Goal: Contribute content

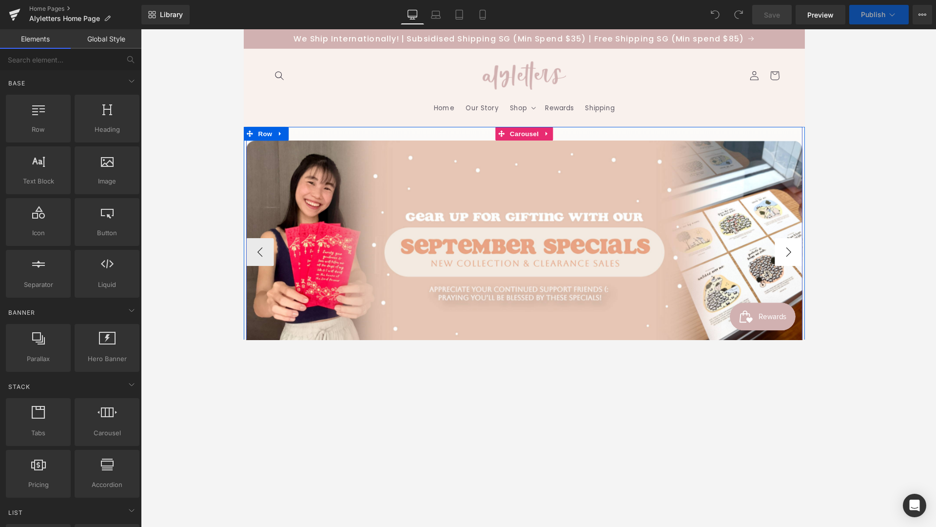
click at [702, 263] on button "›" at bounding box center [816, 263] width 29 height 29
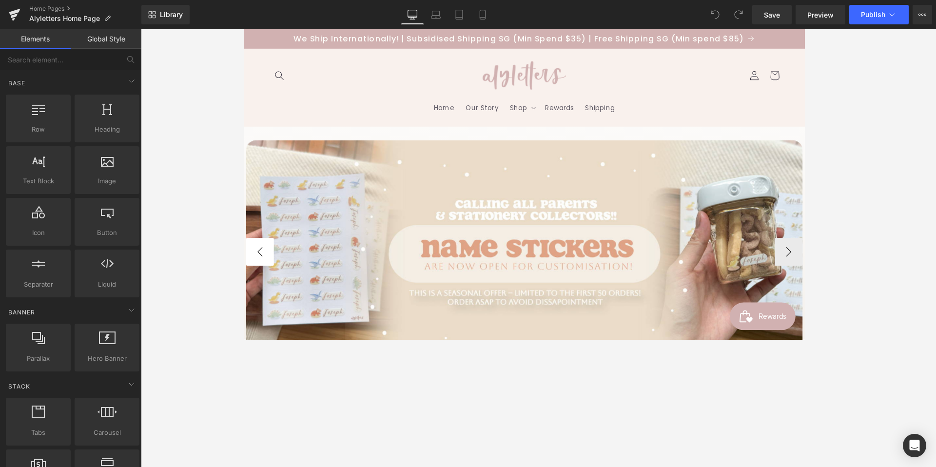
click at [250, 264] on button "‹" at bounding box center [260, 263] width 29 height 29
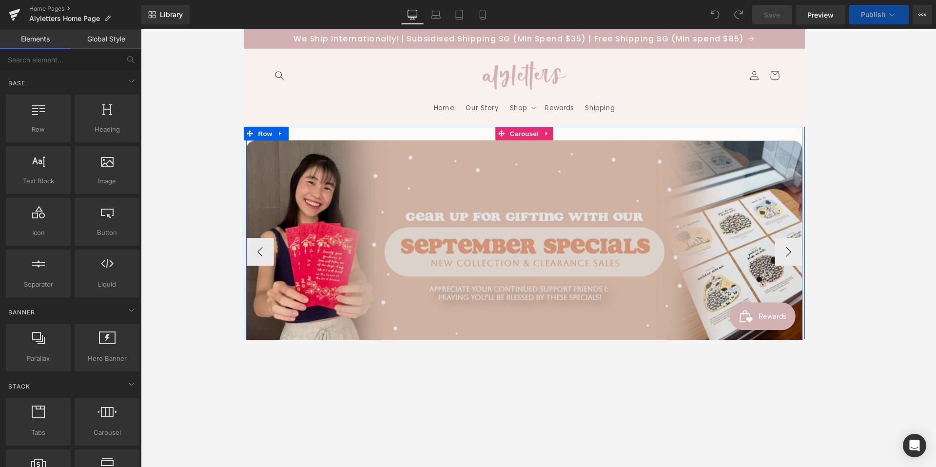
click at [512, 241] on img at bounding box center [538, 263] width 585 height 234
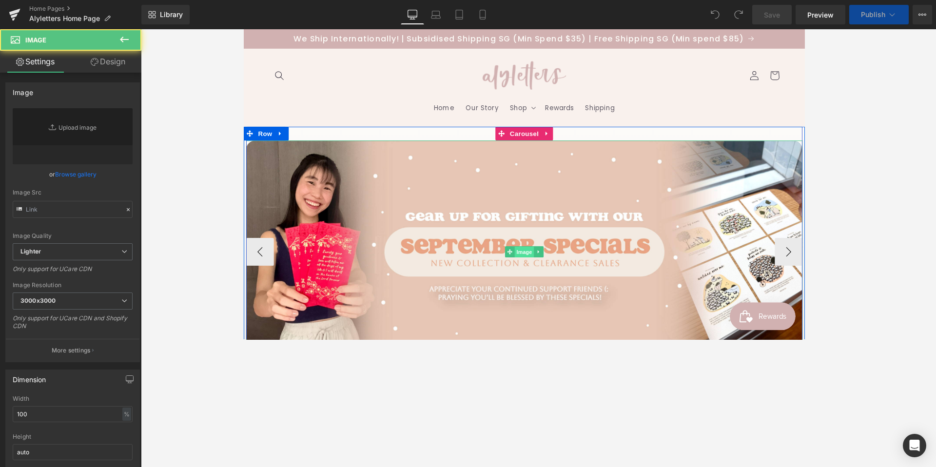
click at [535, 266] on span "Image" at bounding box center [538, 264] width 20 height 12
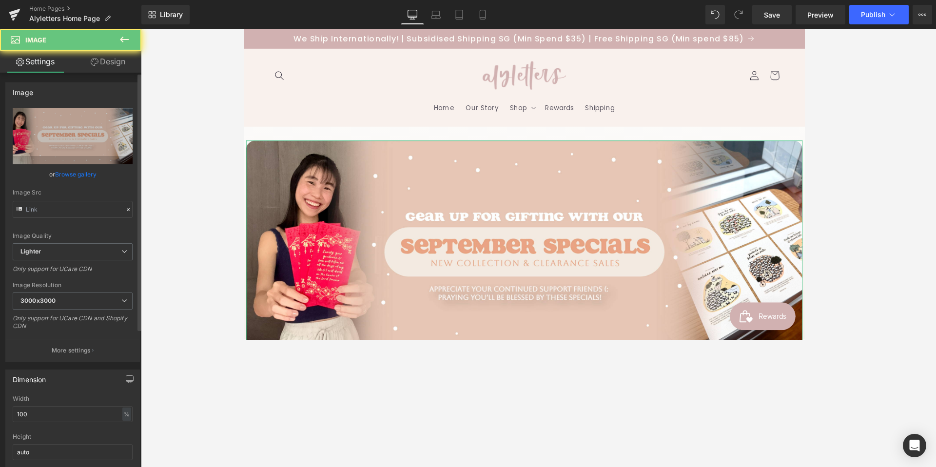
click at [86, 173] on link "Browse gallery" at bounding box center [75, 174] width 41 height 17
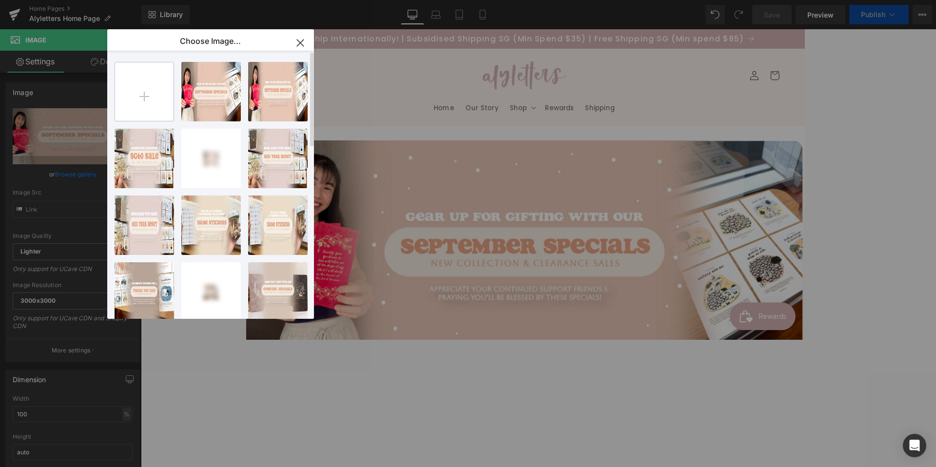
click at [146, 95] on input "file" at bounding box center [144, 91] width 59 height 59
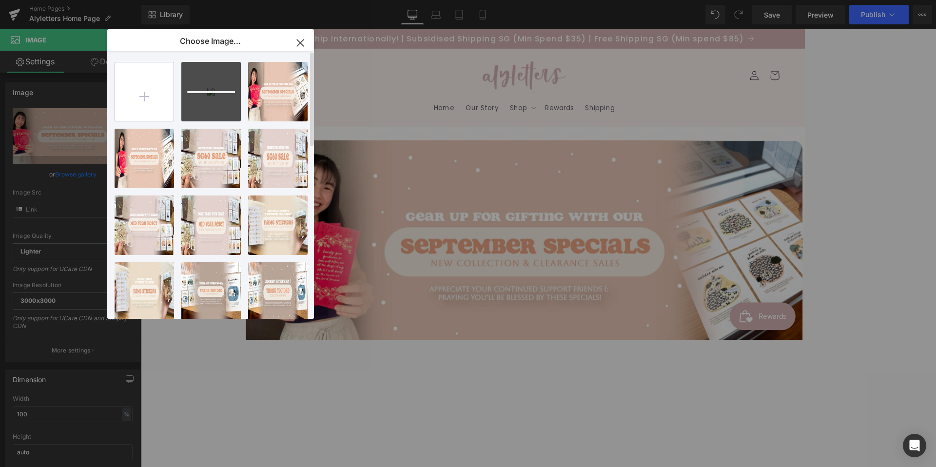
click at [143, 99] on input "file" at bounding box center [144, 91] width 59 height 59
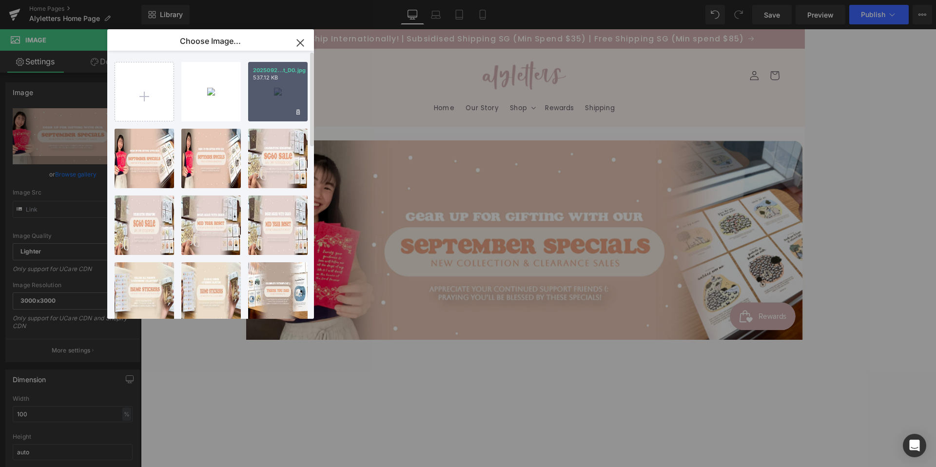
click at [282, 103] on div "2025092...t_D0.jpg 537.12 KB" at bounding box center [277, 91] width 59 height 59
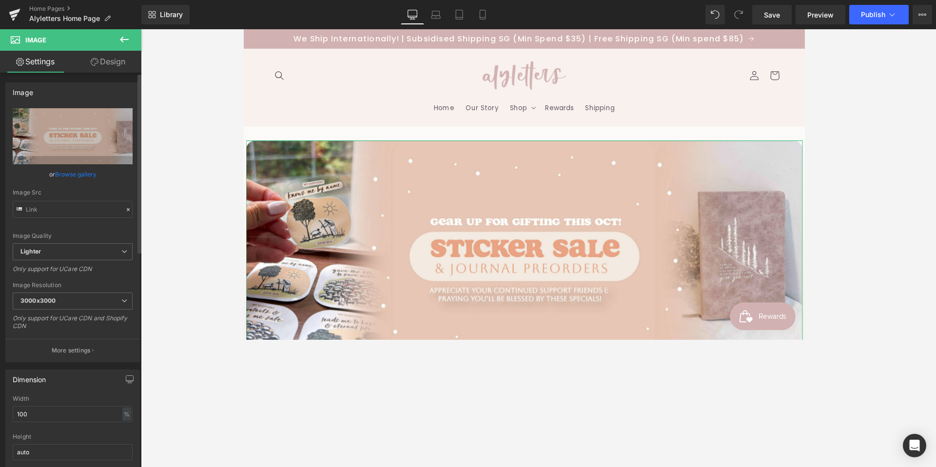
click at [86, 176] on link "Browse gallery" at bounding box center [75, 174] width 41 height 17
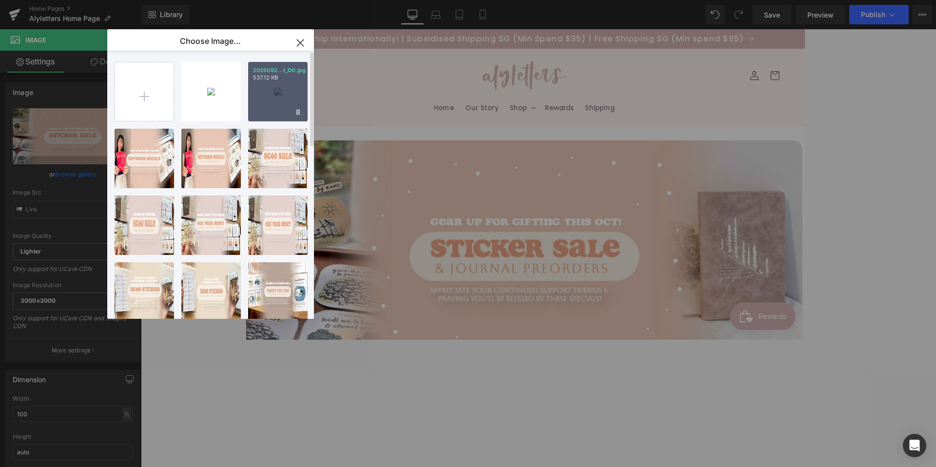
click at [284, 97] on div "2025092...t_D0.jpg 537.12 KB" at bounding box center [277, 91] width 59 height 59
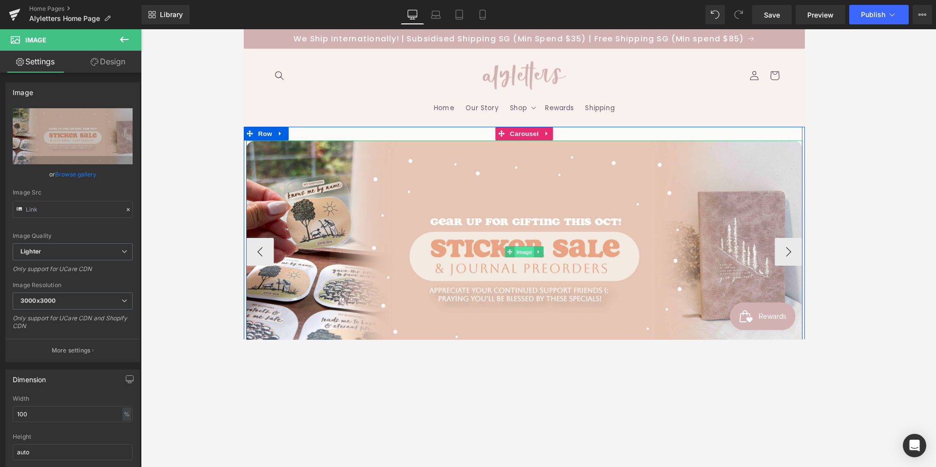
click at [542, 264] on span "Image" at bounding box center [538, 264] width 20 height 12
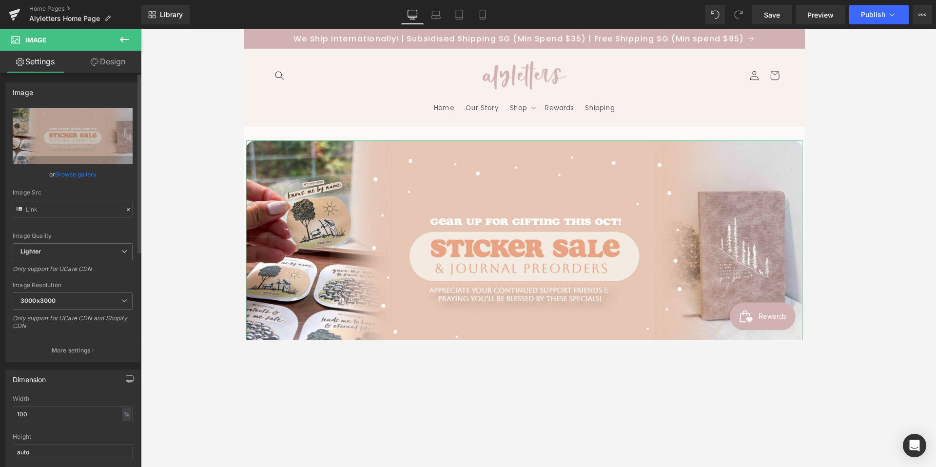
click at [97, 176] on div "or Browse gallery" at bounding box center [73, 174] width 120 height 10
click at [91, 175] on link "Browse gallery" at bounding box center [75, 174] width 41 height 17
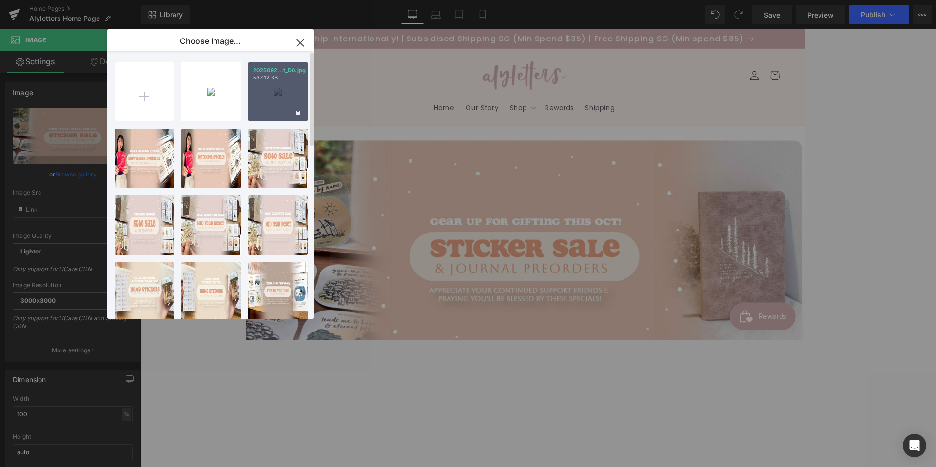
click at [267, 101] on div "2025092...t_D0.jpg 537.12 KB" at bounding box center [277, 91] width 59 height 59
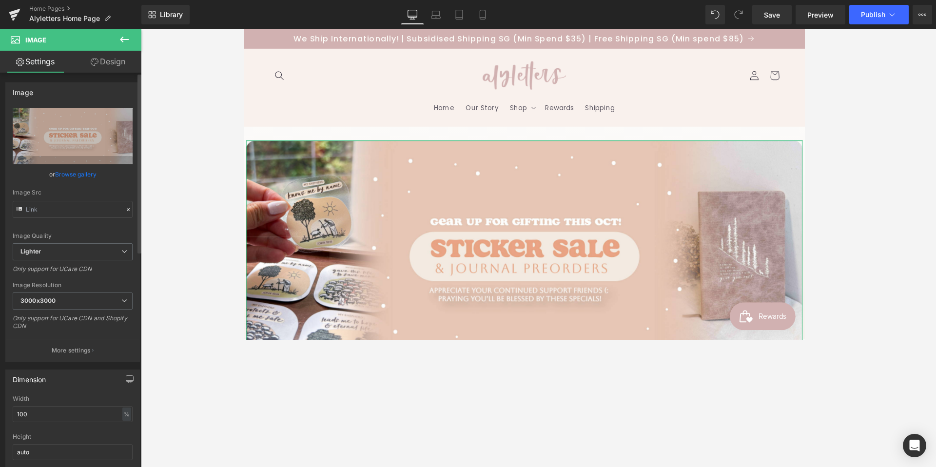
click at [87, 177] on link "Browse gallery" at bounding box center [75, 174] width 41 height 17
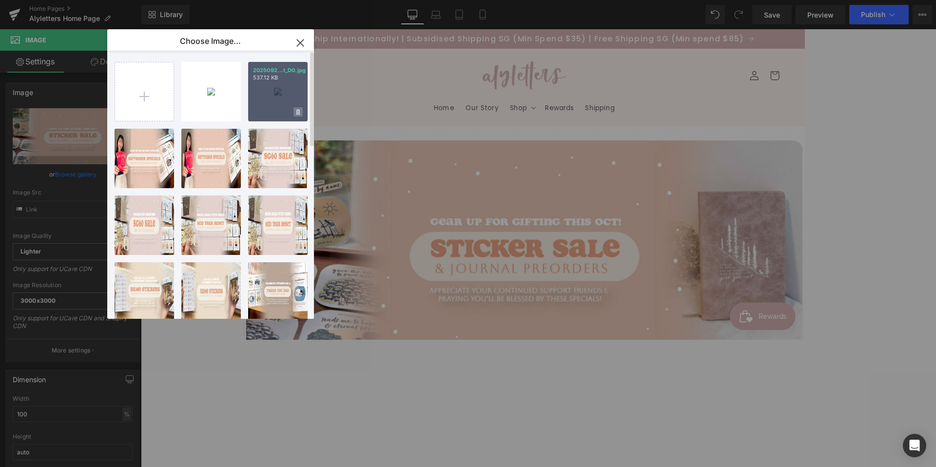
click at [297, 113] on icon at bounding box center [298, 112] width 3 height 6
click at [268, 112] on span "Yes" at bounding box center [265, 112] width 24 height 10
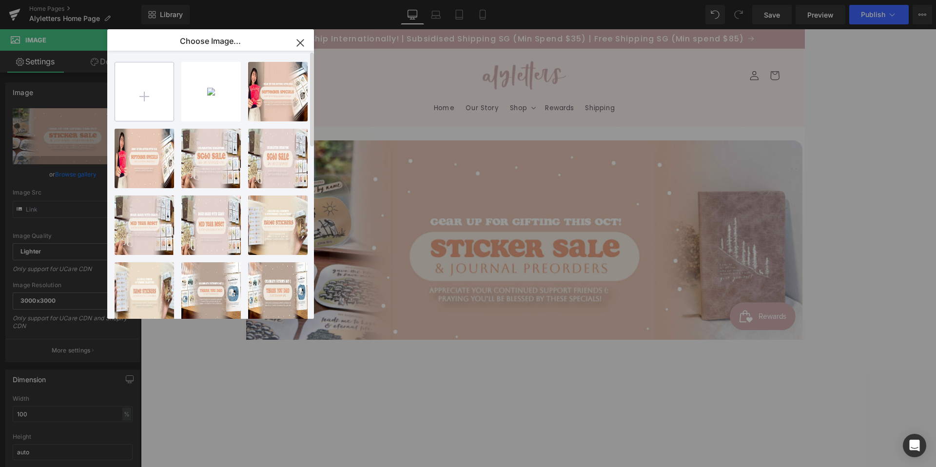
click at [152, 103] on input "file" at bounding box center [144, 91] width 59 height 59
click at [155, 92] on input "file" at bounding box center [144, 91] width 59 height 59
type input "C:\fakepath\20250923_HERO_Oct_D0.jpg"
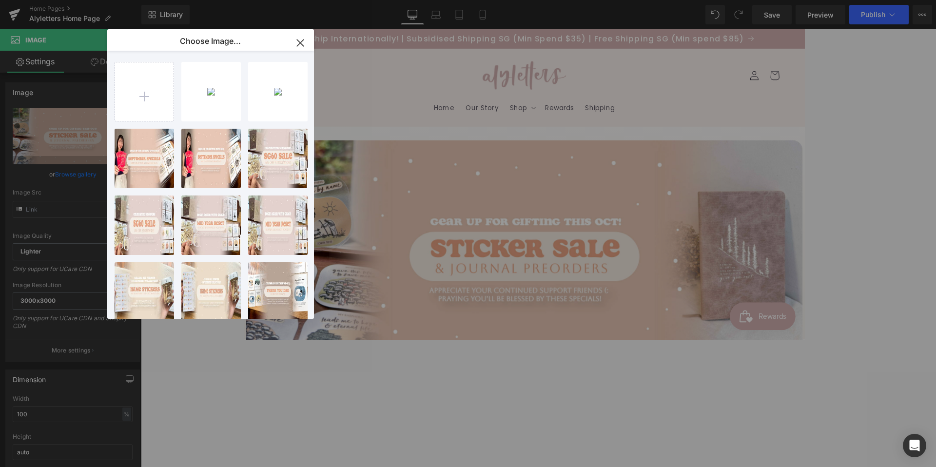
click at [0, 0] on div "2025092...t_D0.jpg 389.62 KB" at bounding box center [0, 0] width 0 height 0
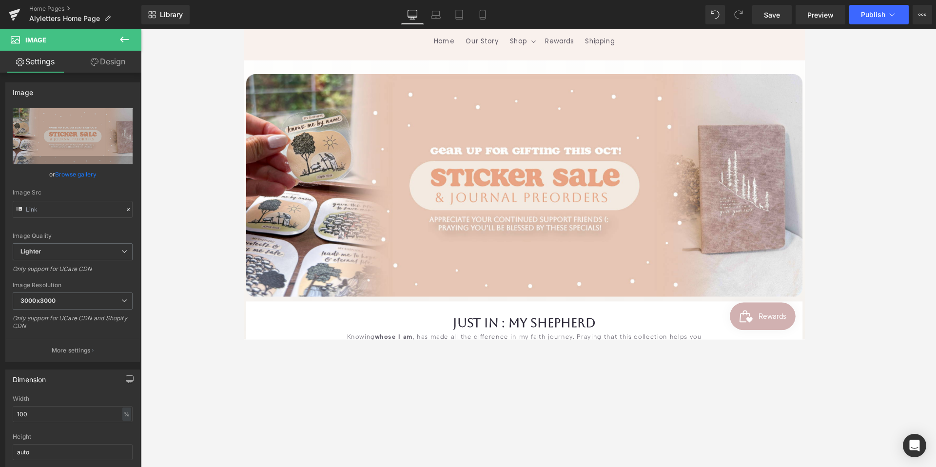
scroll to position [69, 0]
click at [702, 11] on span "Save" at bounding box center [772, 15] width 16 height 10
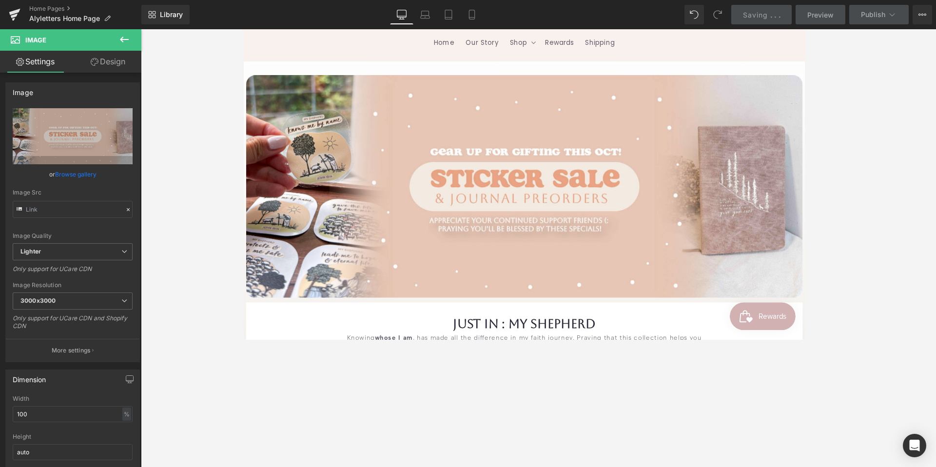
scroll to position [647, 0]
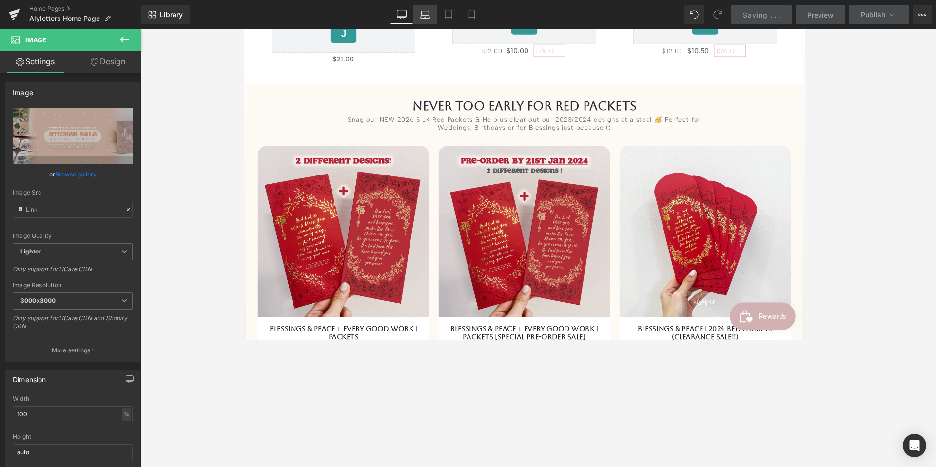
click at [424, 12] on icon at bounding box center [425, 15] width 10 height 10
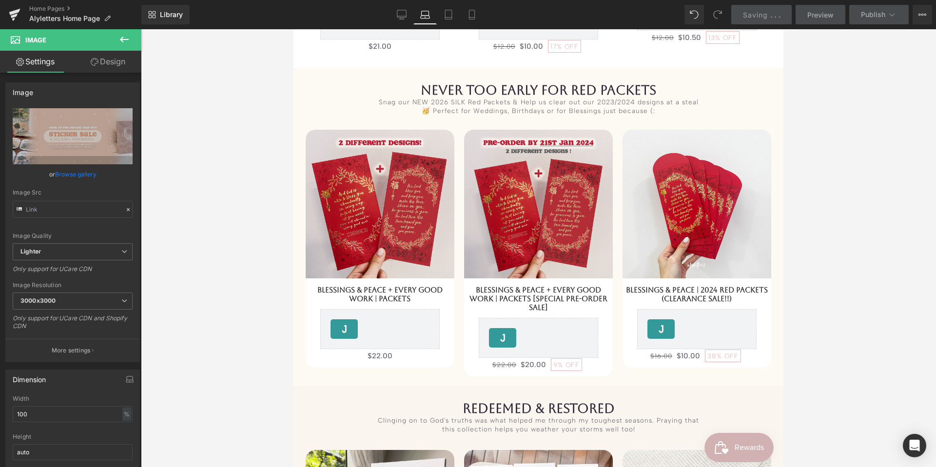
scroll to position [0, 0]
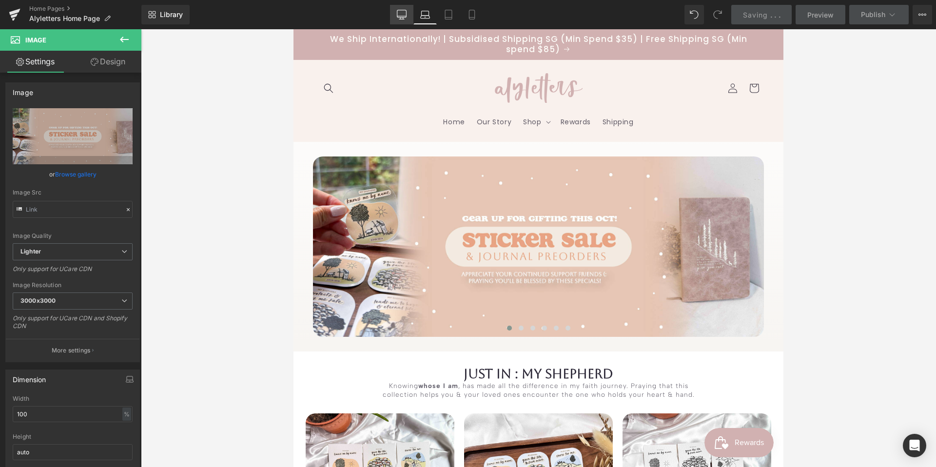
drag, startPoint x: 409, startPoint y: 15, endPoint x: 441, endPoint y: 122, distance: 111.7
click at [409, 15] on link "Desktop" at bounding box center [401, 15] width 23 height 20
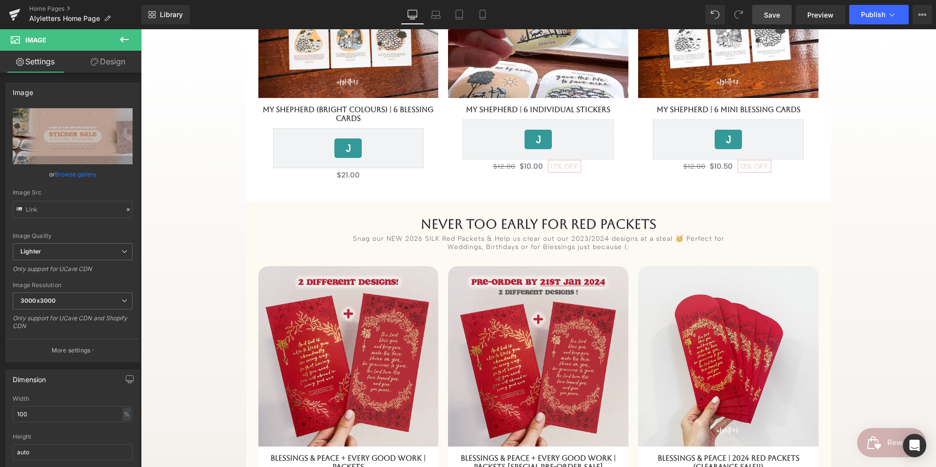
scroll to position [535, 0]
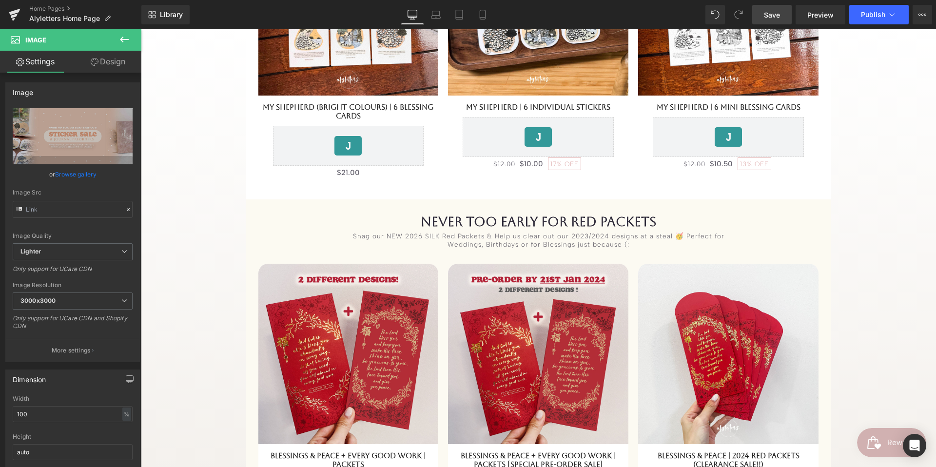
click at [141, 29] on div at bounding box center [141, 29] width 0 height 0
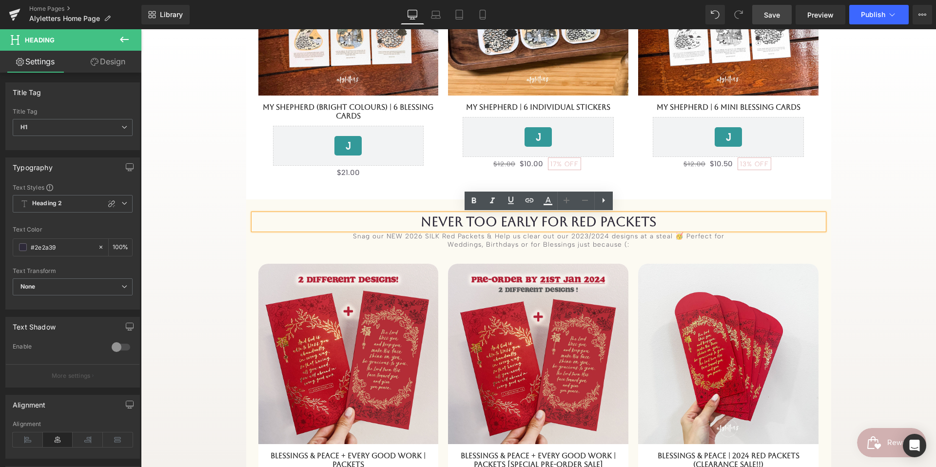
click at [253, 205] on div "never too early for RED PACKETS Heading Snag our NEW 2026 SILK Red Packets & He…" at bounding box center [538, 373] width 585 height 349
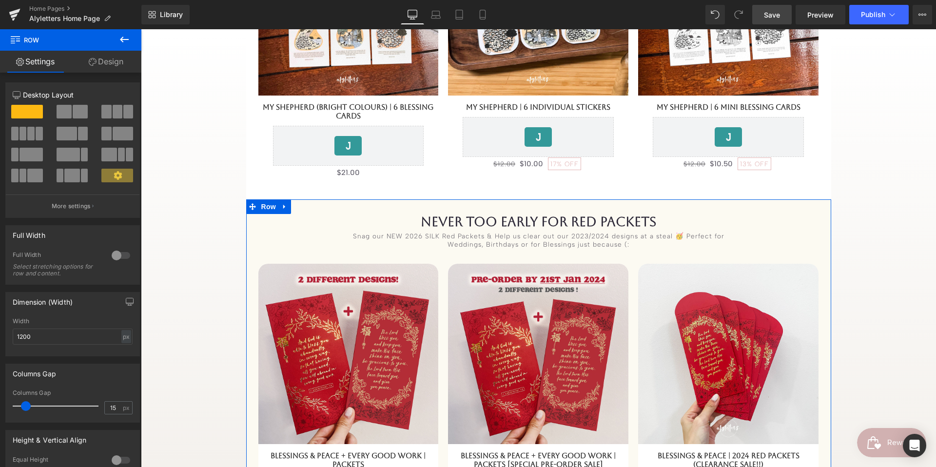
click at [281, 204] on icon at bounding box center [284, 206] width 7 height 7
drag, startPoint x: 296, startPoint y: 205, endPoint x: 511, endPoint y: 234, distance: 217.5
click at [296, 205] on icon at bounding box center [297, 206] width 7 height 7
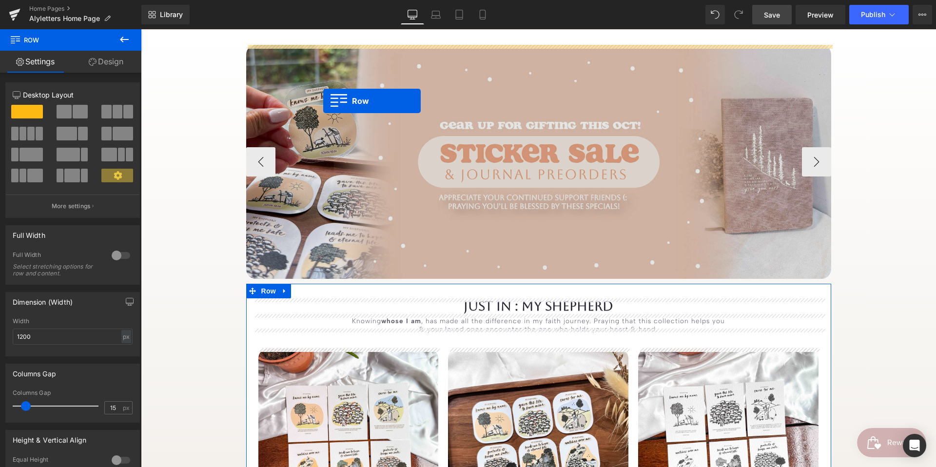
scroll to position [102, 0]
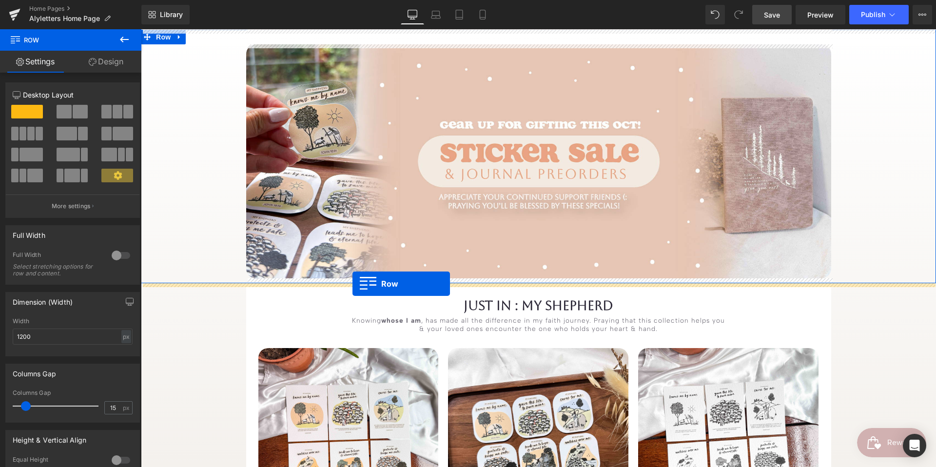
drag, startPoint x: 286, startPoint y: 143, endPoint x: 353, endPoint y: 284, distance: 155.8
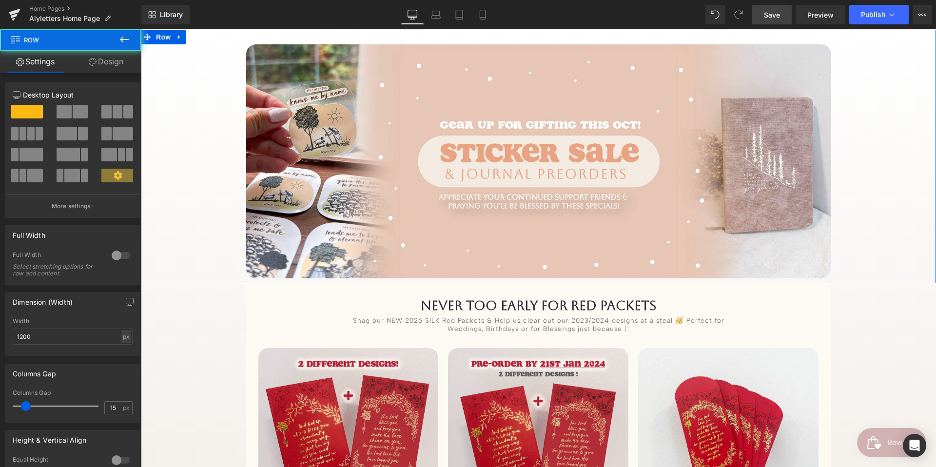
scroll to position [105, 0]
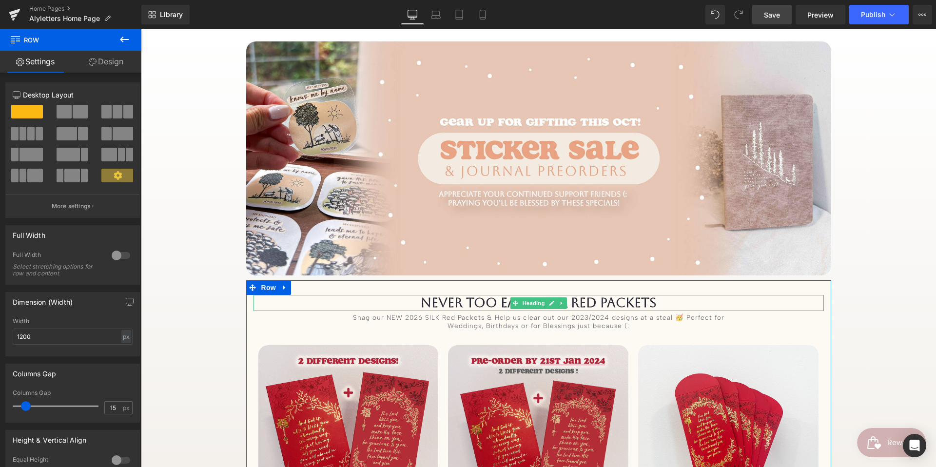
drag, startPoint x: 457, startPoint y: 300, endPoint x: 445, endPoint y: 299, distance: 11.7
click at [457, 300] on h1 "never too early for RED PACKETS" at bounding box center [539, 303] width 571 height 16
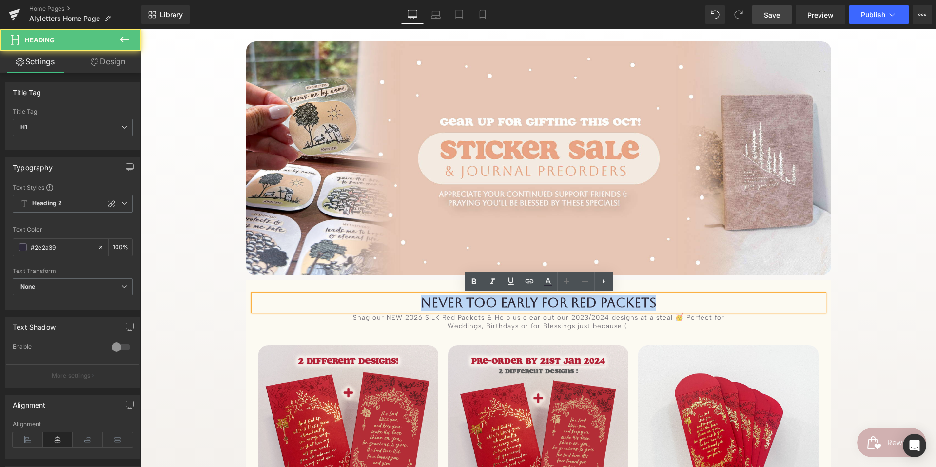
drag, startPoint x: 419, startPoint y: 299, endPoint x: 679, endPoint y: 304, distance: 260.0
click at [674, 303] on h1 "never too early for RED PACKETS" at bounding box center [539, 303] width 571 height 16
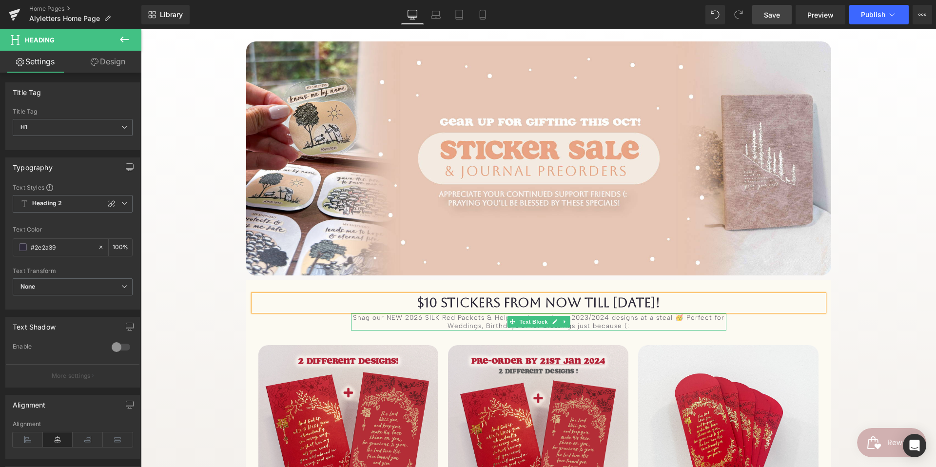
click at [446, 318] on div "Snag our NEW 2026 SILK Red Packets & Help us clear out our 2023/2024 designs at…" at bounding box center [539, 322] width 376 height 17
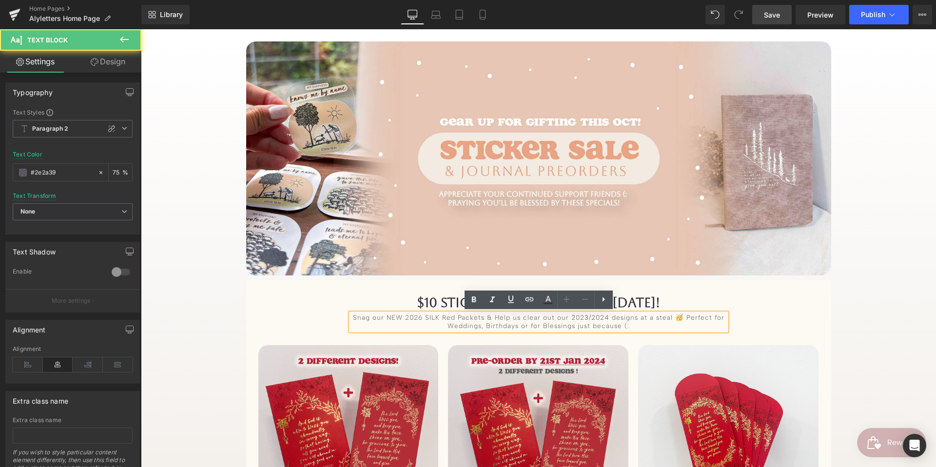
click at [464, 318] on div "Snag our NEW 2026 SILK Red Packets & Help us clear out our 2023/2024 designs at…" at bounding box center [539, 322] width 376 height 17
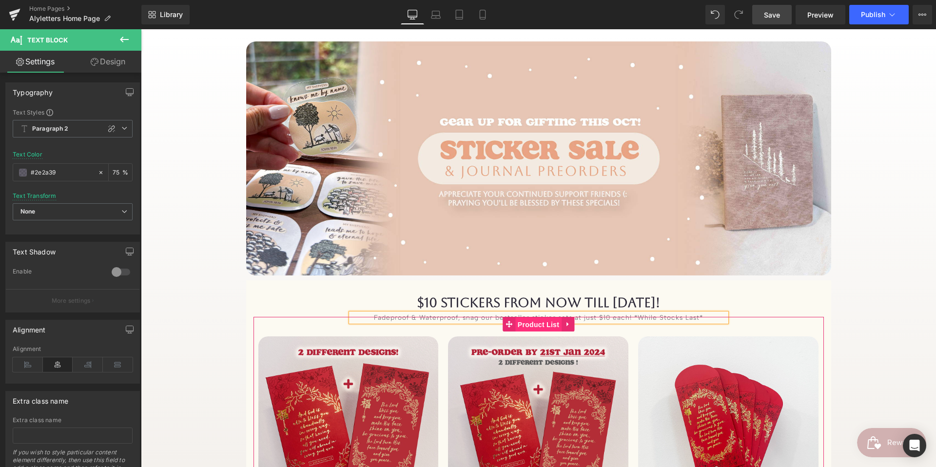
drag, startPoint x: 528, startPoint y: 323, endPoint x: 218, endPoint y: 193, distance: 335.9
click at [528, 323] on span "Product List" at bounding box center [538, 324] width 46 height 15
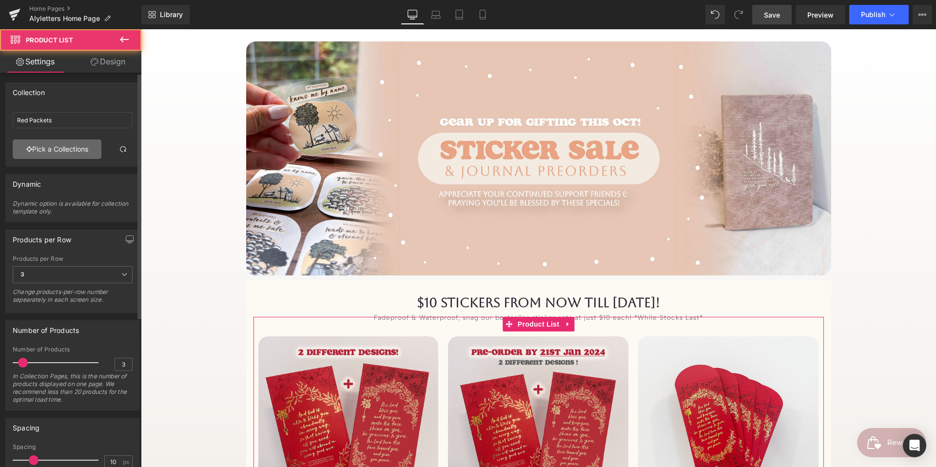
click at [65, 150] on link "Pick a Collections" at bounding box center [57, 149] width 89 height 20
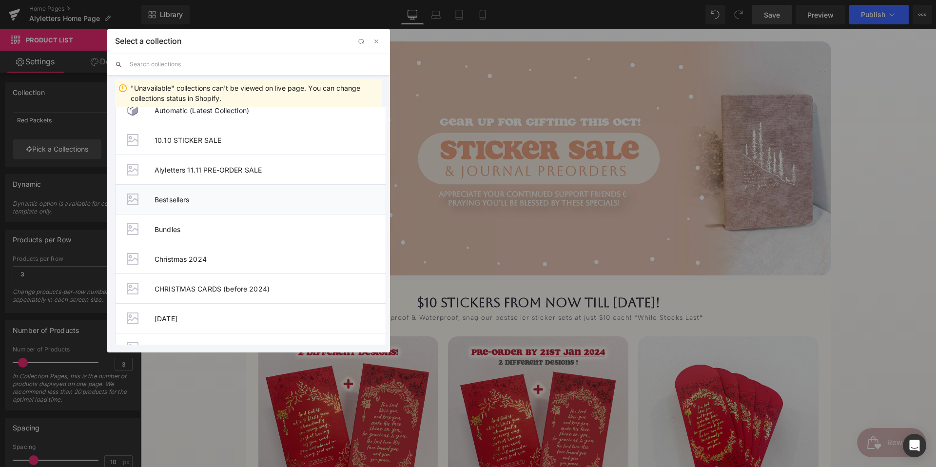
scroll to position [17, 0]
click at [205, 146] on li "10.10 STICKER SALE" at bounding box center [250, 139] width 271 height 30
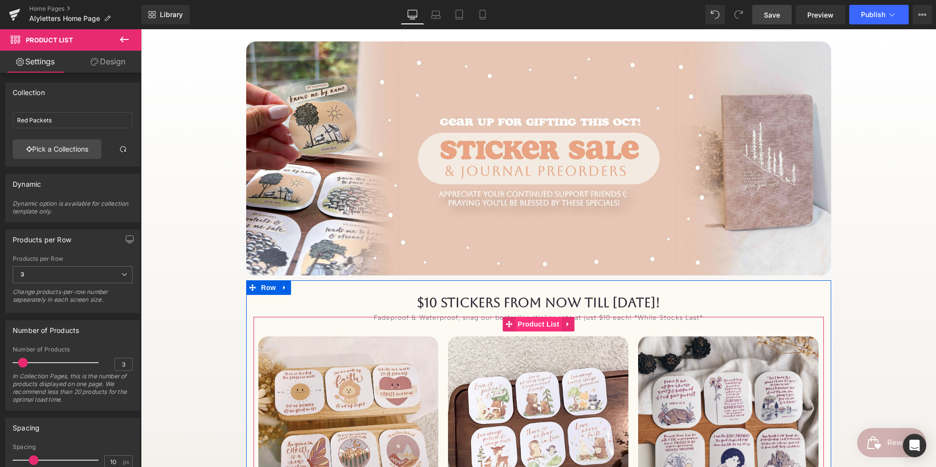
click at [534, 326] on span "Product List" at bounding box center [538, 324] width 46 height 15
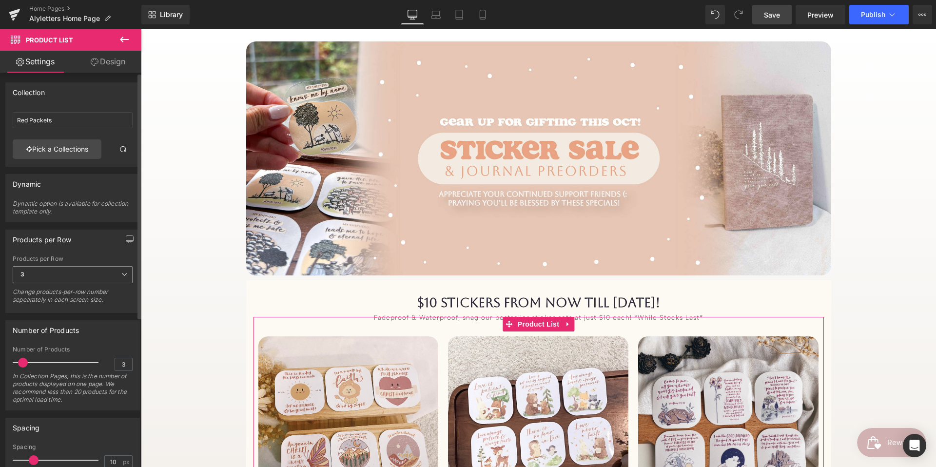
click at [30, 275] on span "3" at bounding box center [73, 274] width 120 height 17
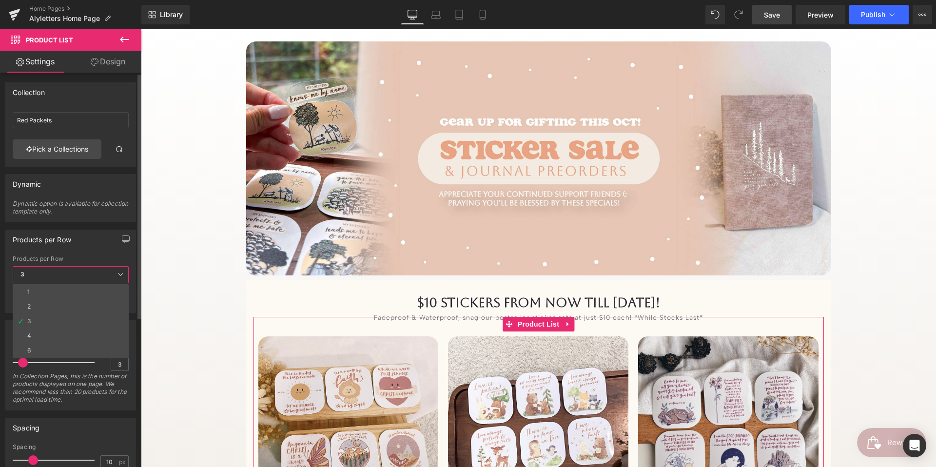
click at [38, 329] on li "4" at bounding box center [71, 336] width 116 height 15
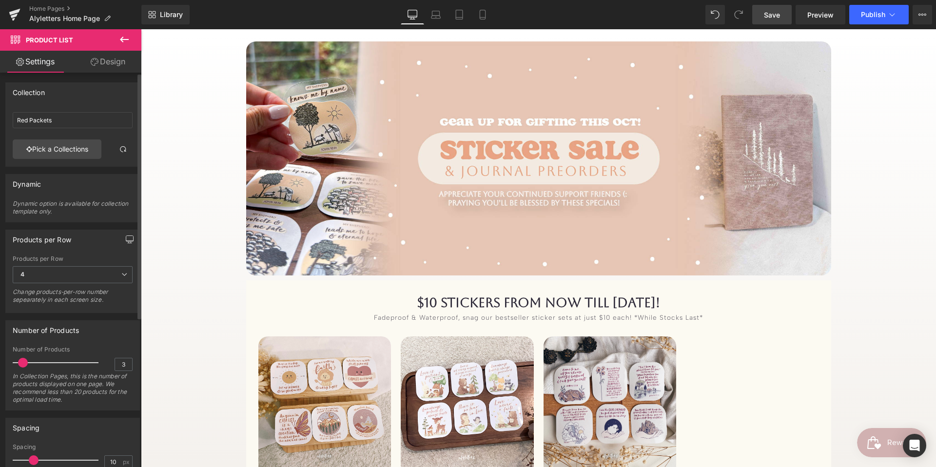
click at [126, 236] on icon "button" at bounding box center [129, 239] width 7 height 6
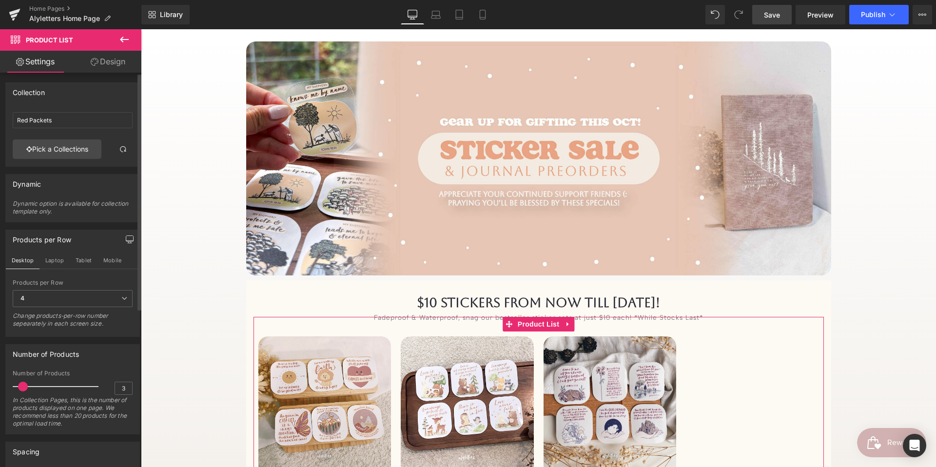
drag, startPoint x: 51, startPoint y: 257, endPoint x: 69, endPoint y: 299, distance: 46.3
click at [51, 257] on button "Laptop" at bounding box center [55, 260] width 30 height 17
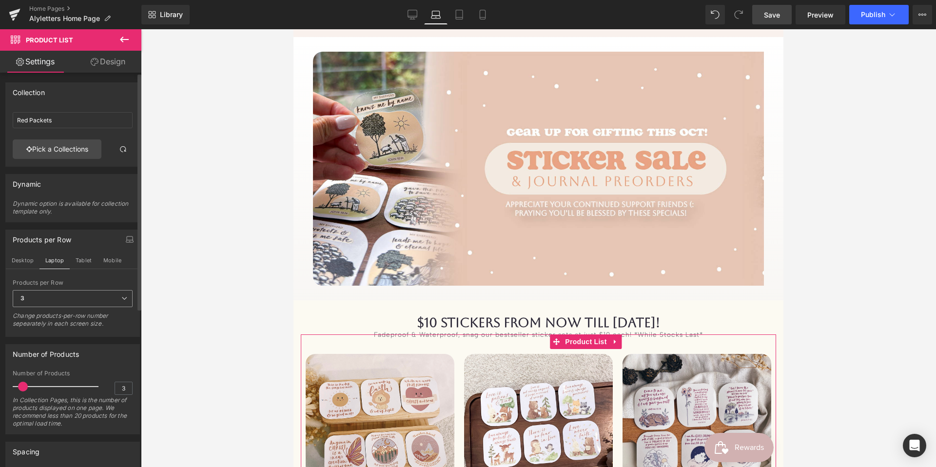
scroll to position [112, 0]
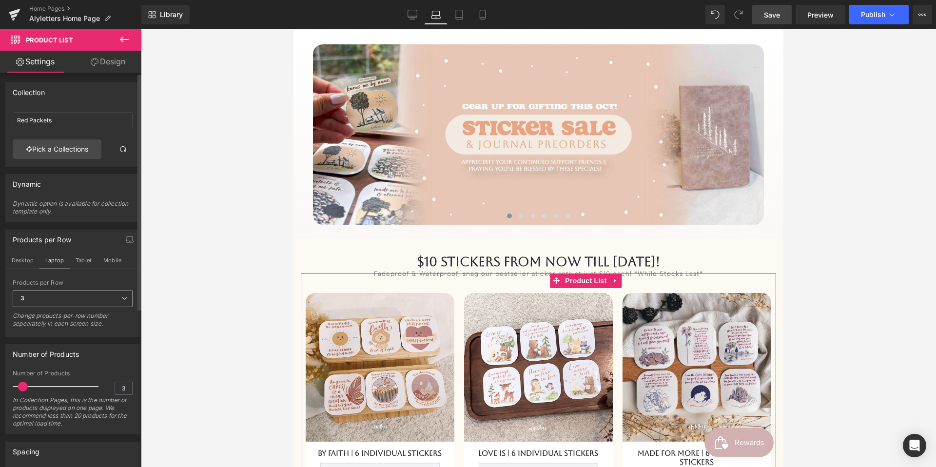
click at [70, 298] on span "3" at bounding box center [73, 298] width 120 height 17
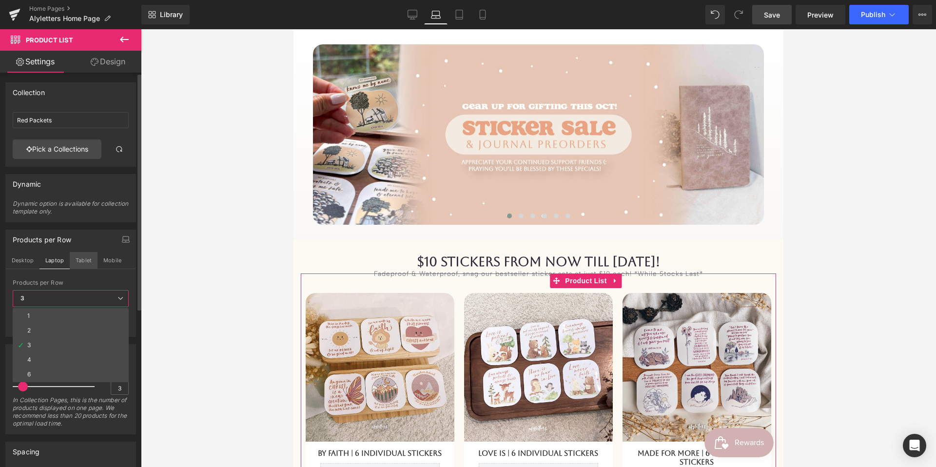
drag, startPoint x: 47, startPoint y: 354, endPoint x: 72, endPoint y: 263, distance: 94.1
click at [47, 339] on li "4" at bounding box center [71, 360] width 116 height 15
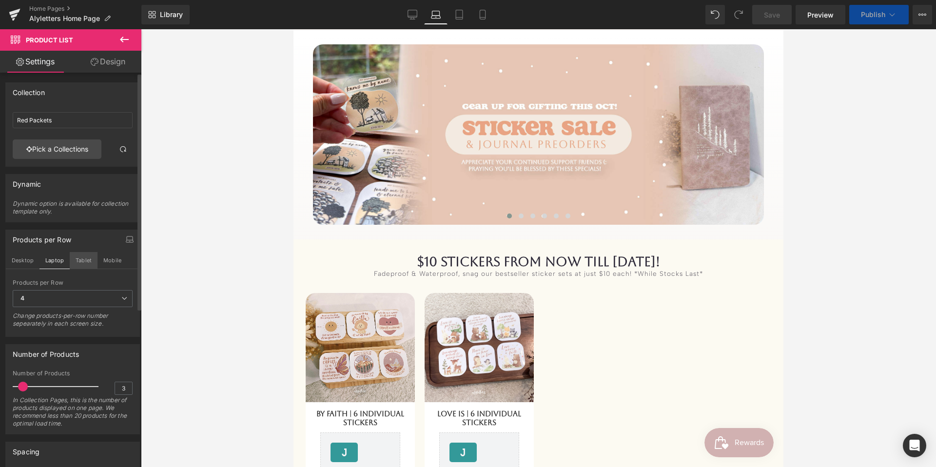
click at [77, 257] on button "Tablet" at bounding box center [84, 260] width 28 height 17
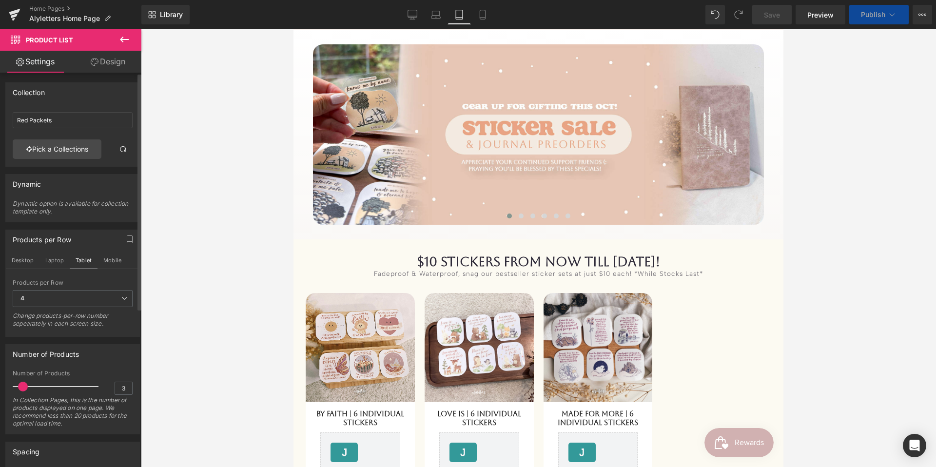
click at [0, 0] on span "3" at bounding box center [0, 0] width 0 height 0
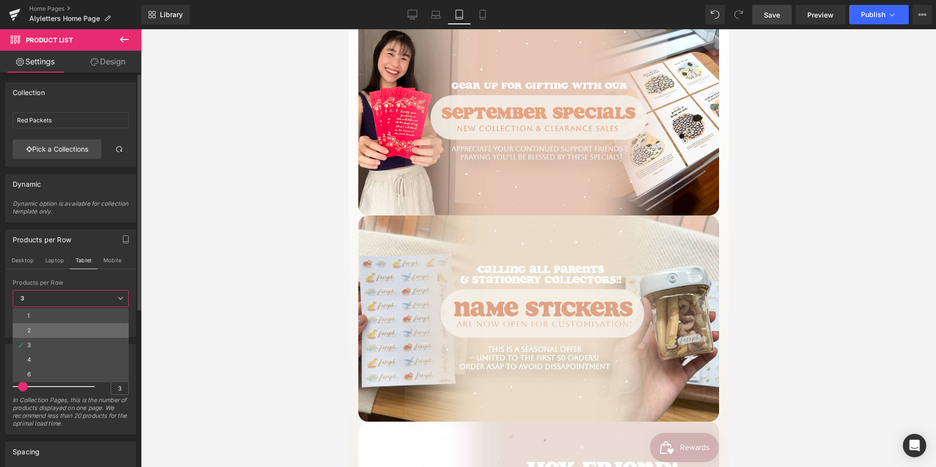
scroll to position [1140, 0]
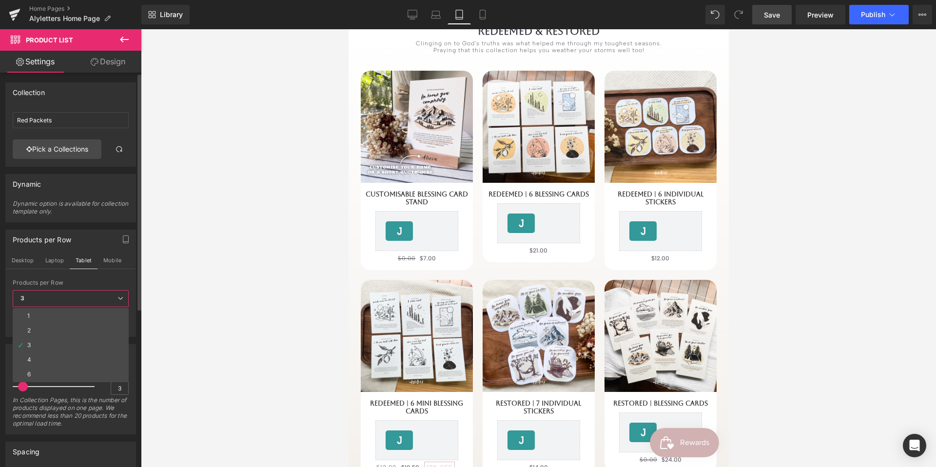
drag, startPoint x: 73, startPoint y: 357, endPoint x: 97, endPoint y: 273, distance: 87.8
click at [73, 339] on li "4" at bounding box center [71, 360] width 116 height 15
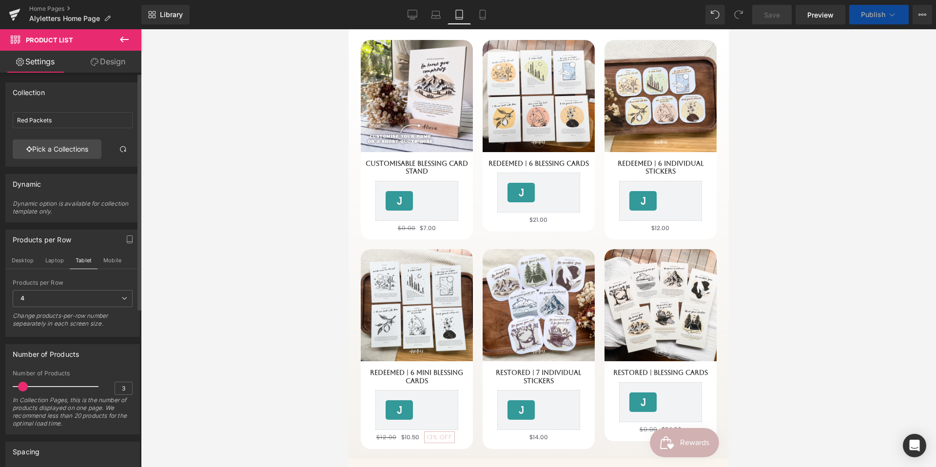
scroll to position [1109, 0]
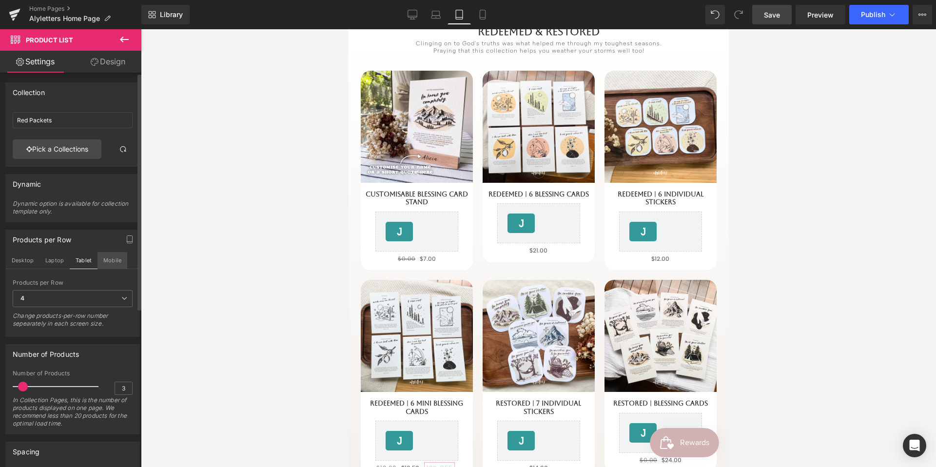
click at [108, 261] on button "Mobile" at bounding box center [113, 260] width 30 height 17
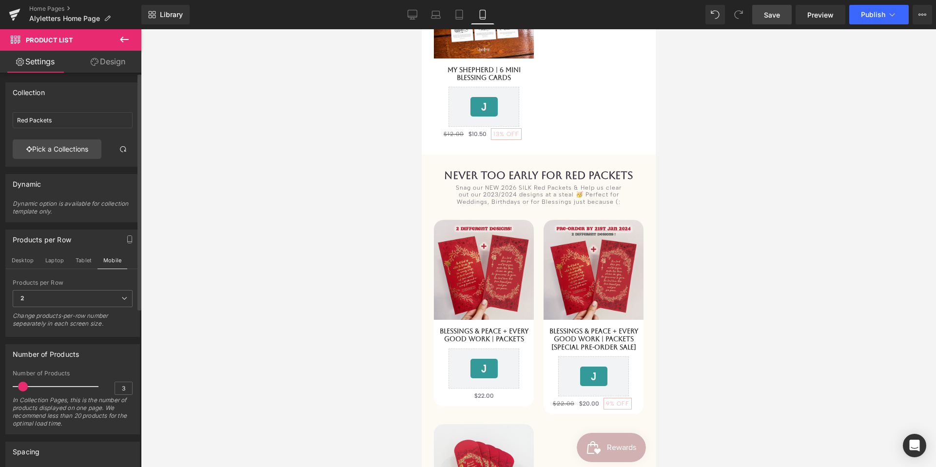
scroll to position [193, 0]
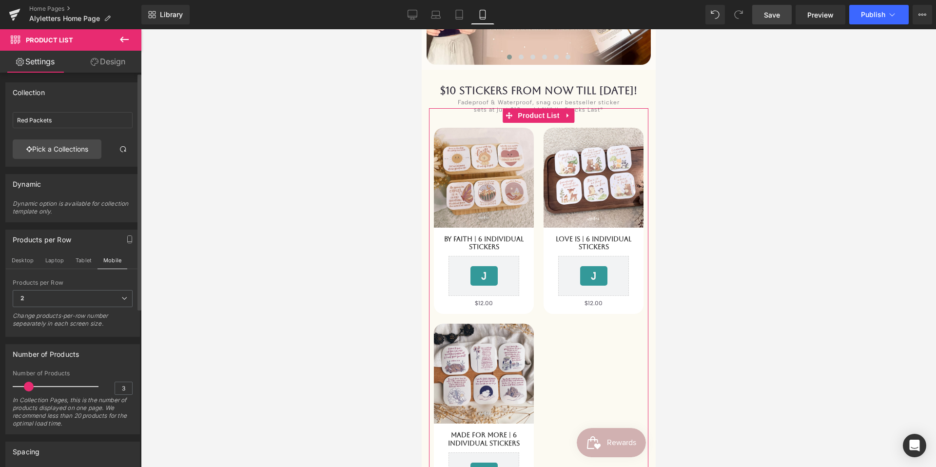
click at [30, 339] on span at bounding box center [29, 387] width 10 height 10
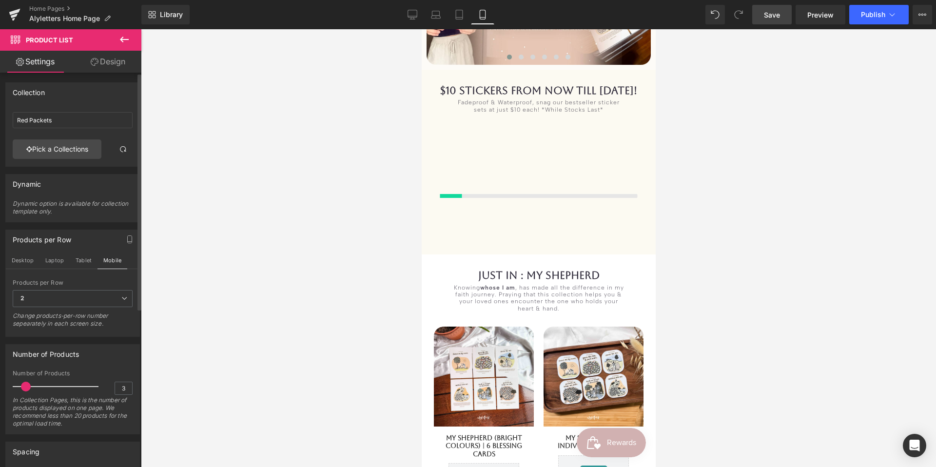
click at [29, 339] on span at bounding box center [26, 387] width 10 height 10
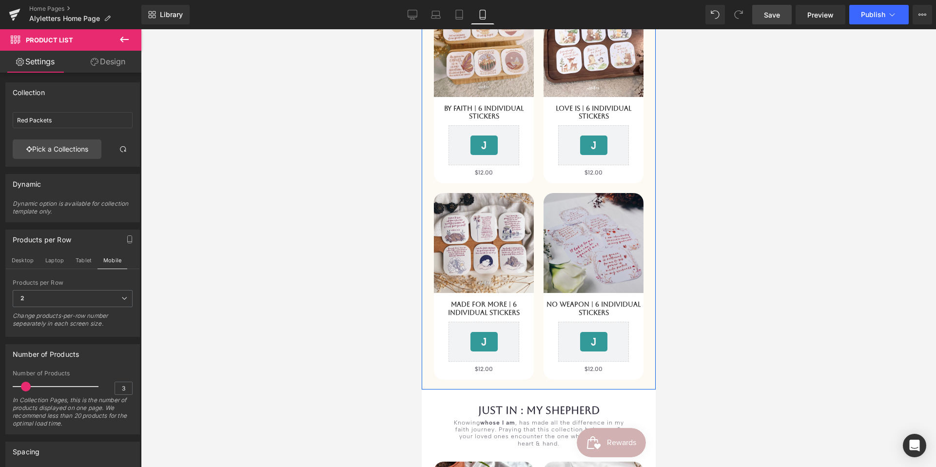
scroll to position [328, 0]
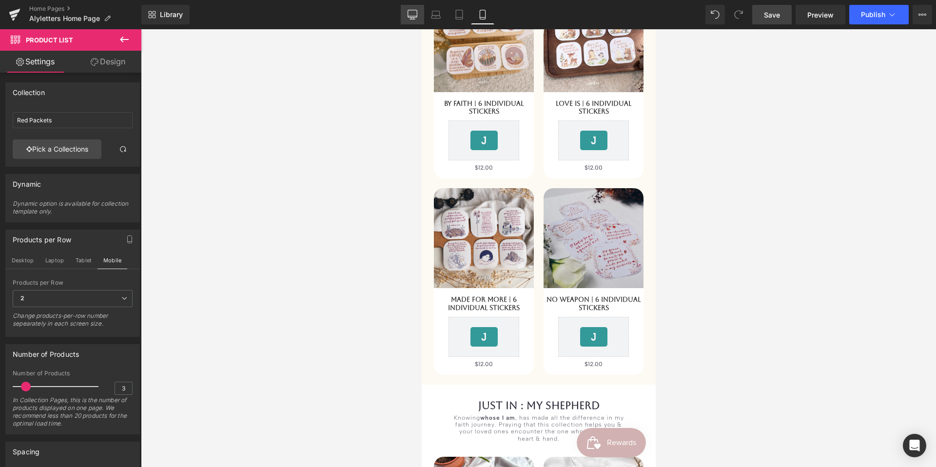
drag, startPoint x: 456, startPoint y: 213, endPoint x: 412, endPoint y: 10, distance: 208.0
click at [412, 10] on icon at bounding box center [413, 15] width 10 height 10
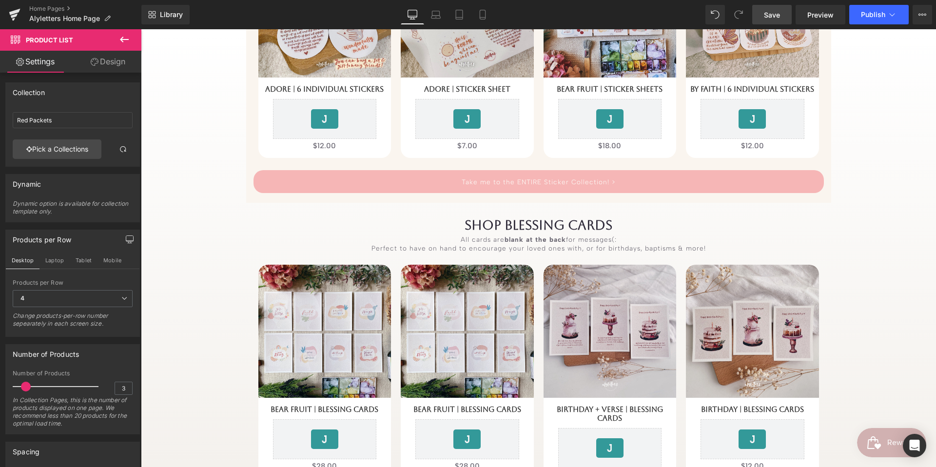
scroll to position [3679, 0]
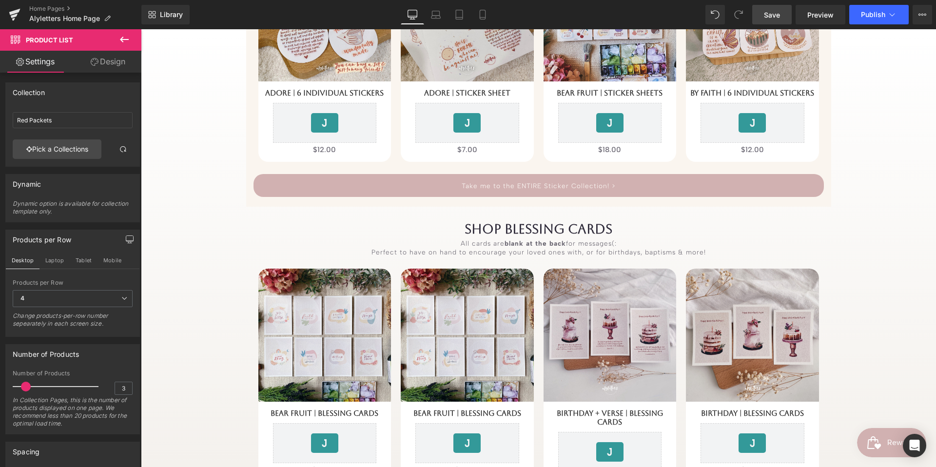
click at [557, 191] on div "Take me to the ENTIRE Sticker Collection! > Button" at bounding box center [539, 185] width 571 height 23
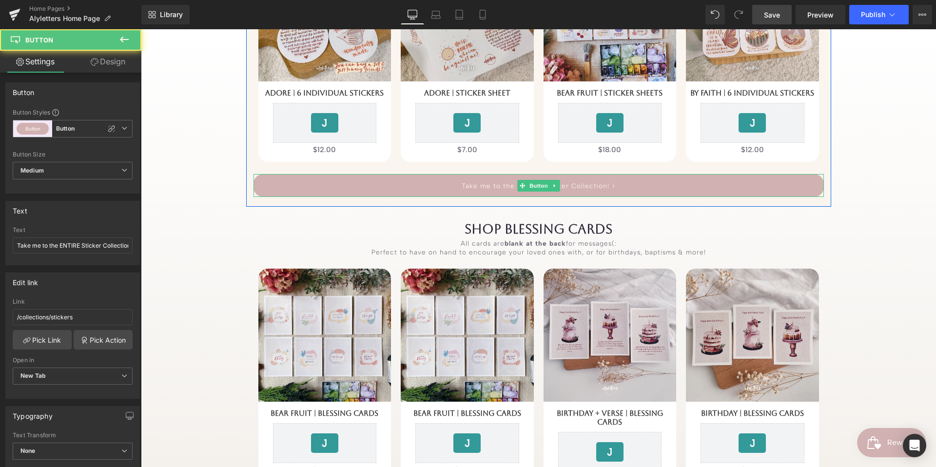
click at [556, 187] on icon at bounding box center [554, 186] width 5 height 6
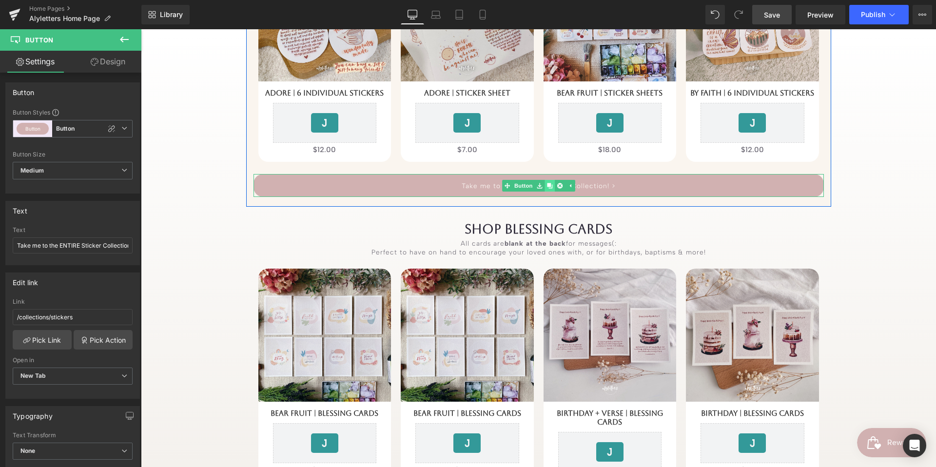
click at [550, 185] on icon at bounding box center [549, 185] width 5 height 5
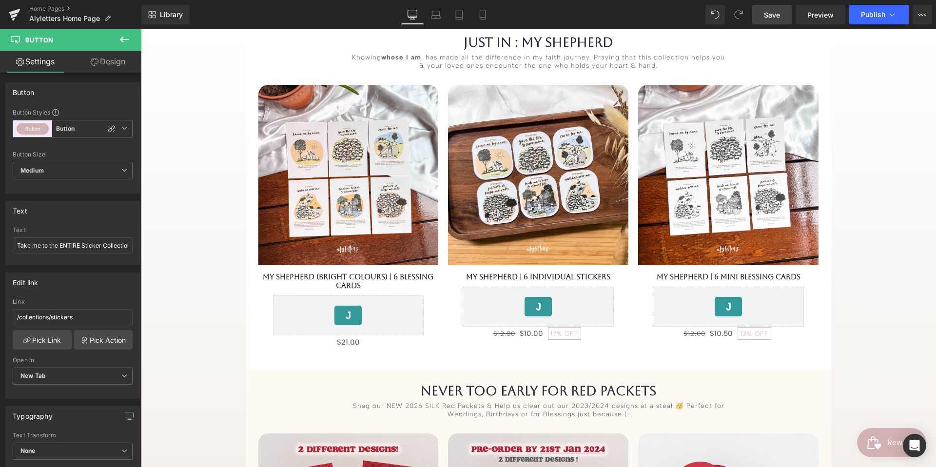
scroll to position [657, 0]
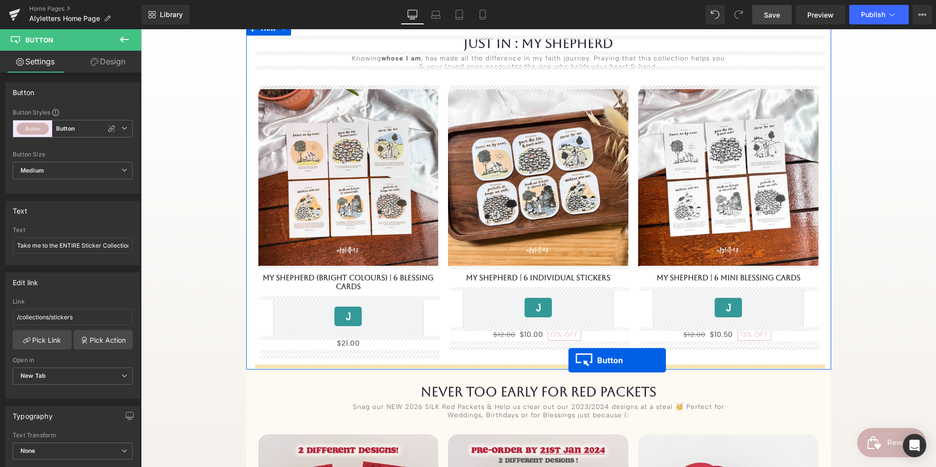
drag, startPoint x: 518, startPoint y: 209, endPoint x: 569, endPoint y: 360, distance: 158.8
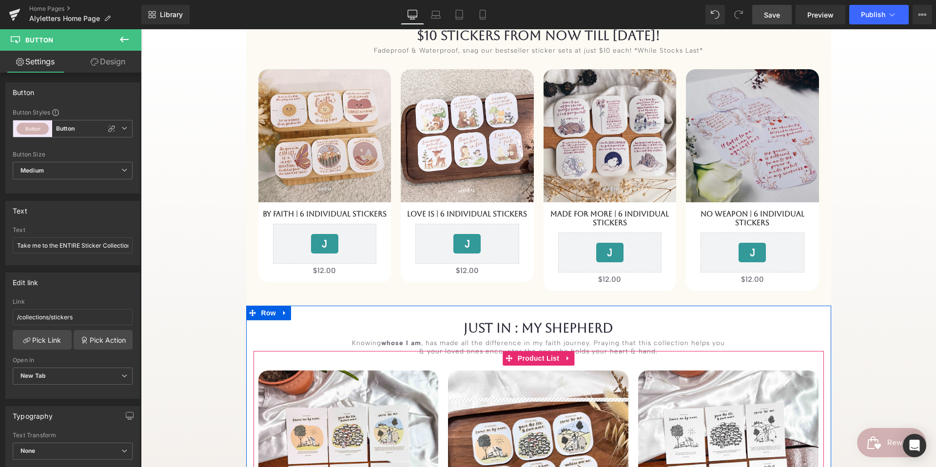
scroll to position [344, 0]
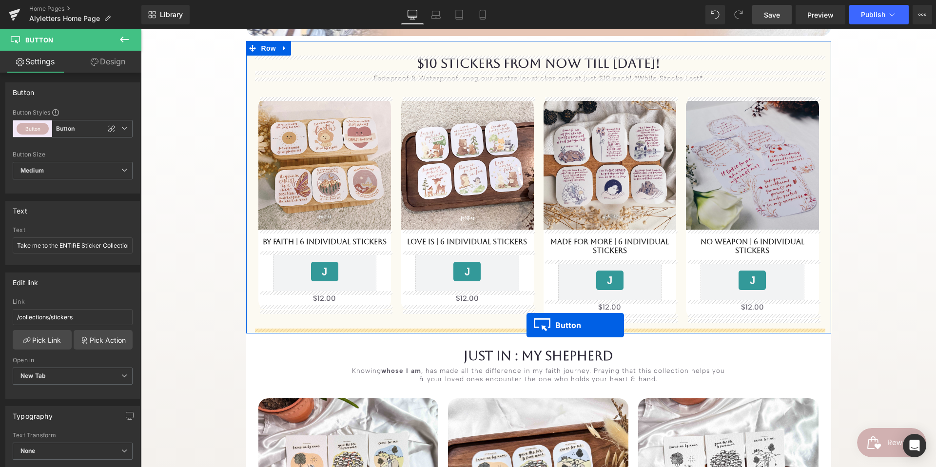
drag, startPoint x: 522, startPoint y: 379, endPoint x: 527, endPoint y: 325, distance: 54.3
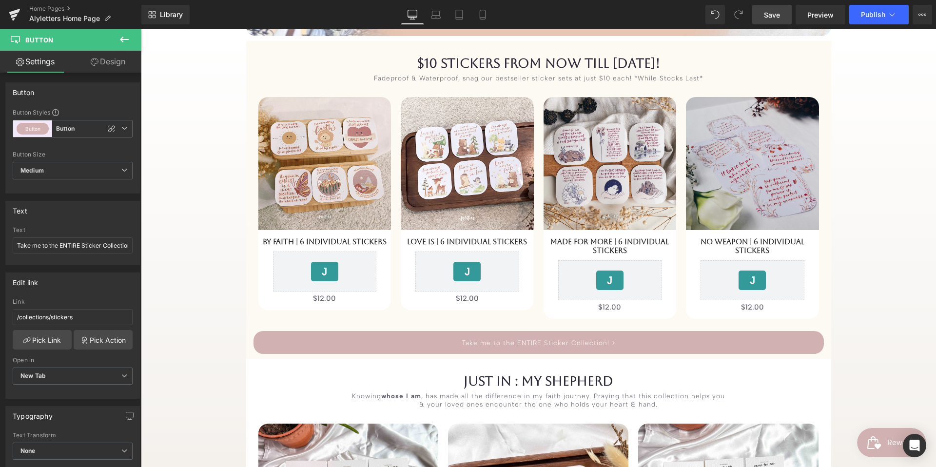
click at [702, 15] on span "Save" at bounding box center [772, 15] width 16 height 10
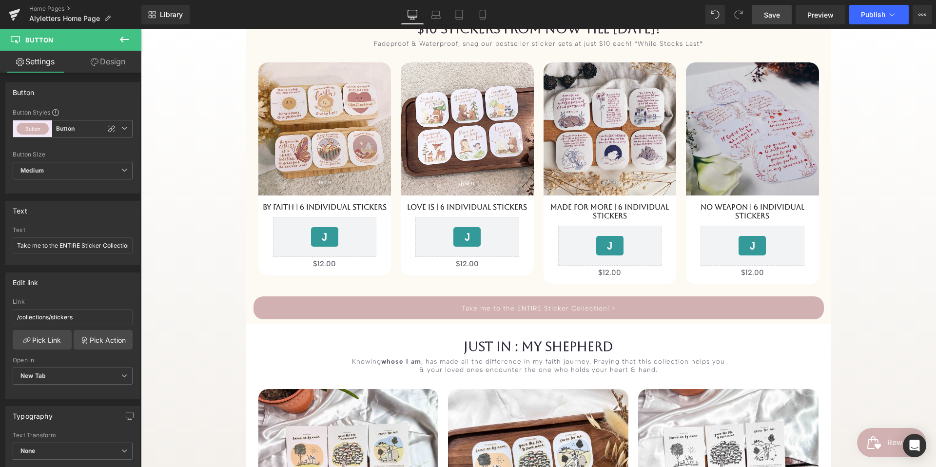
scroll to position [470, 0]
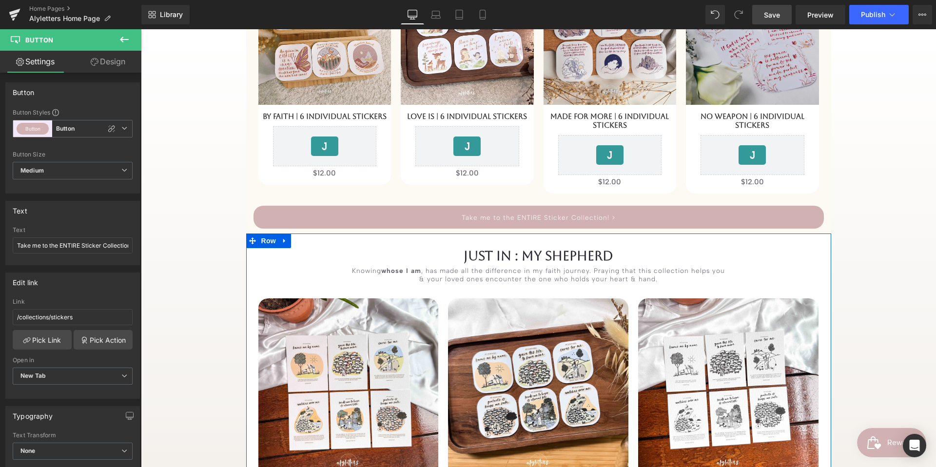
click at [281, 240] on icon at bounding box center [284, 240] width 7 height 7
drag, startPoint x: 298, startPoint y: 240, endPoint x: 573, endPoint y: 184, distance: 280.2
click at [298, 240] on icon at bounding box center [297, 240] width 7 height 7
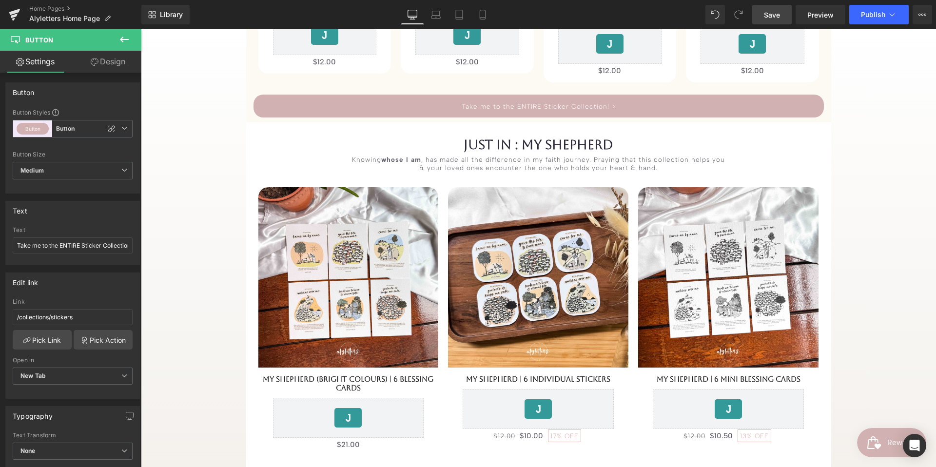
scroll to position [579, 0]
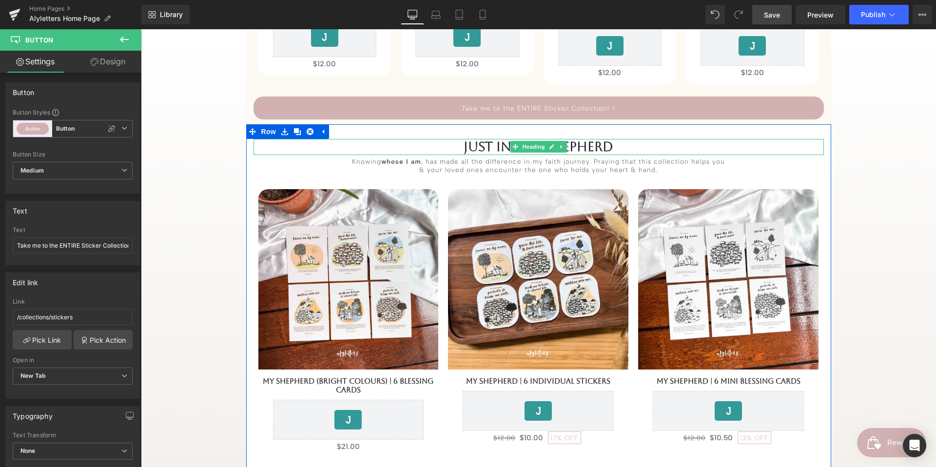
drag, startPoint x: 488, startPoint y: 142, endPoint x: 471, endPoint y: 144, distance: 17.2
click at [488, 142] on h1 "JUST IN : My ShepHerd" at bounding box center [539, 147] width 571 height 16
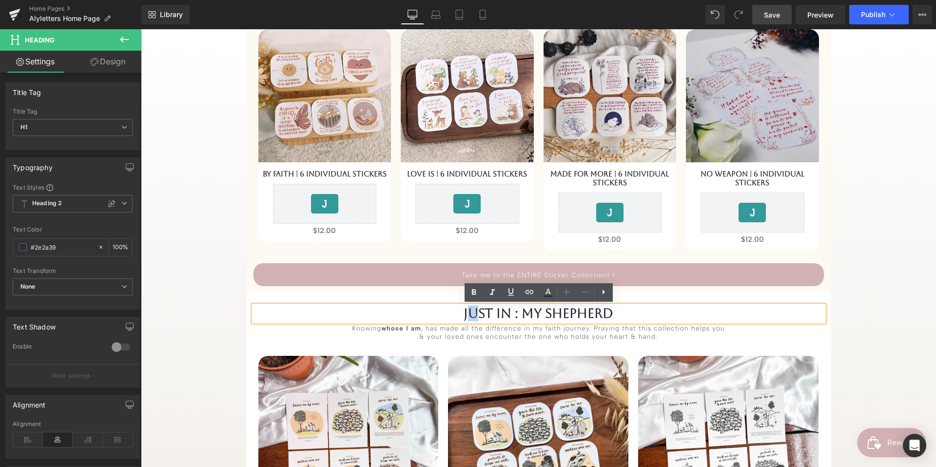
scroll to position [413, 0]
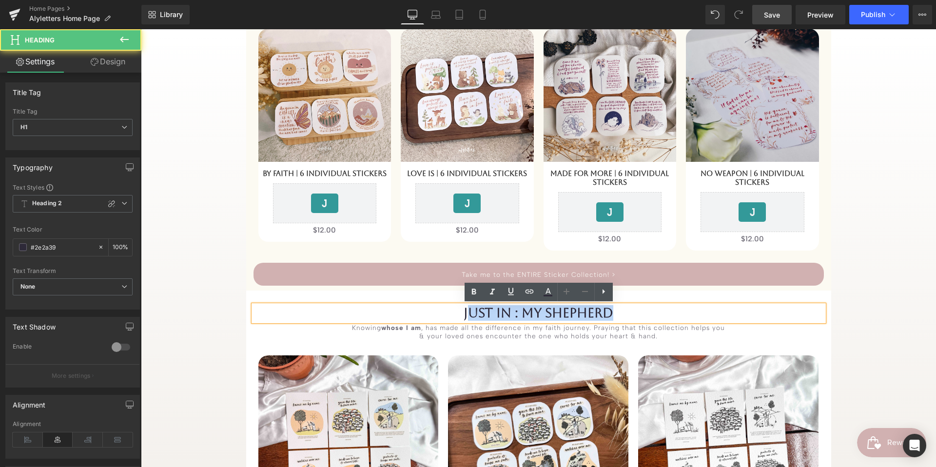
drag, startPoint x: 465, startPoint y: 313, endPoint x: 626, endPoint y: 322, distance: 161.2
click at [625, 321] on div "JUST IN : My ShepHerd" at bounding box center [539, 313] width 571 height 16
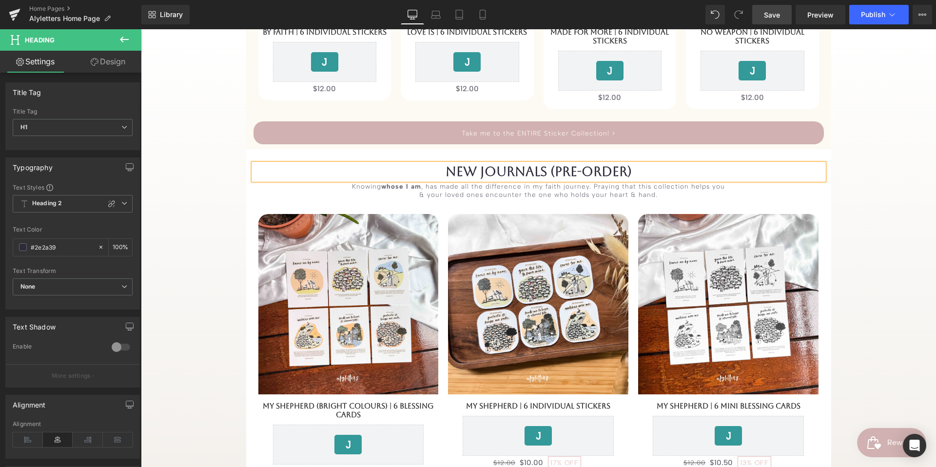
scroll to position [552, 0]
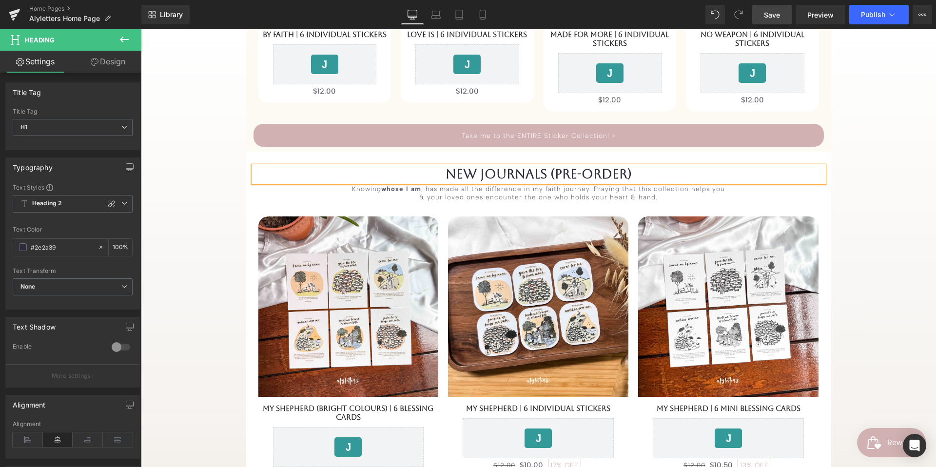
click at [702, 189] on div "NEW JOURNALS (PRE-ORDER) Heading Knowing whose I am , has made all the differen…" at bounding box center [538, 330] width 585 height 329
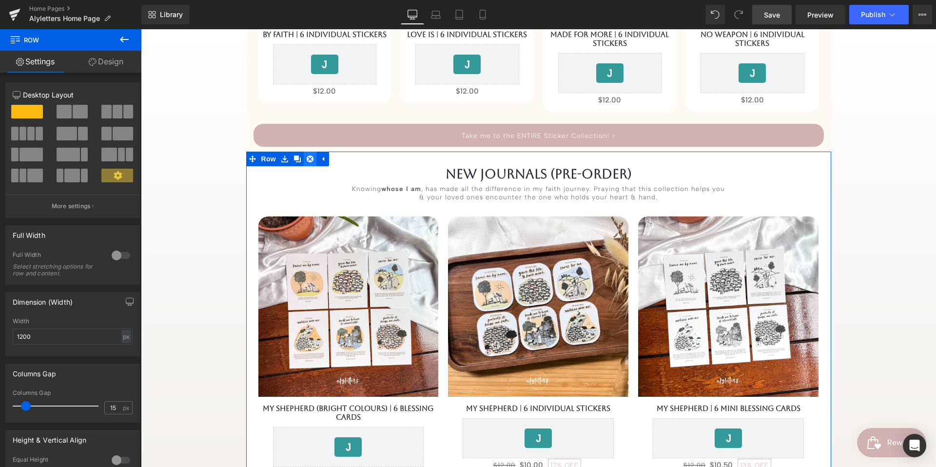
click at [309, 162] on icon at bounding box center [310, 159] width 7 height 7
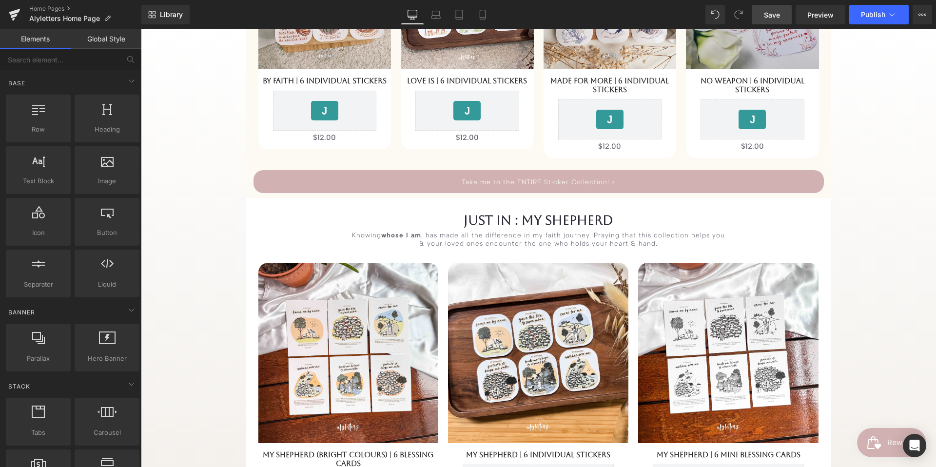
scroll to position [505, 0]
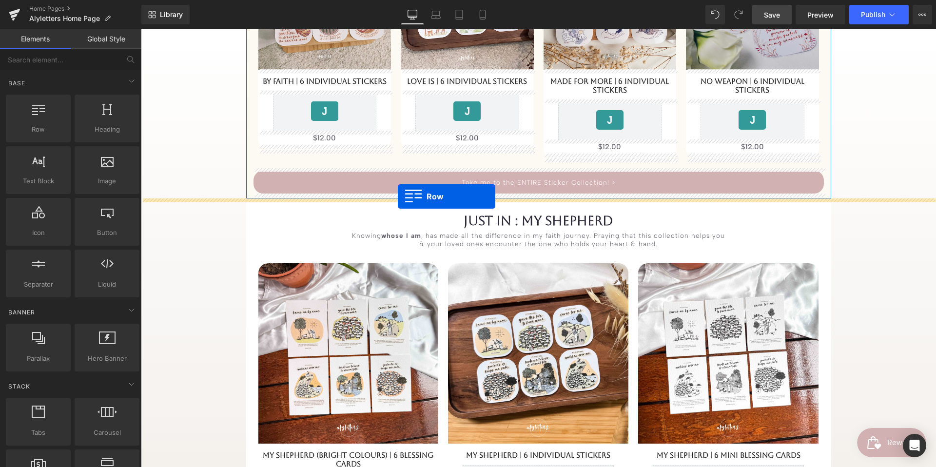
drag, startPoint x: 253, startPoint y: 113, endPoint x: 398, endPoint y: 196, distance: 166.9
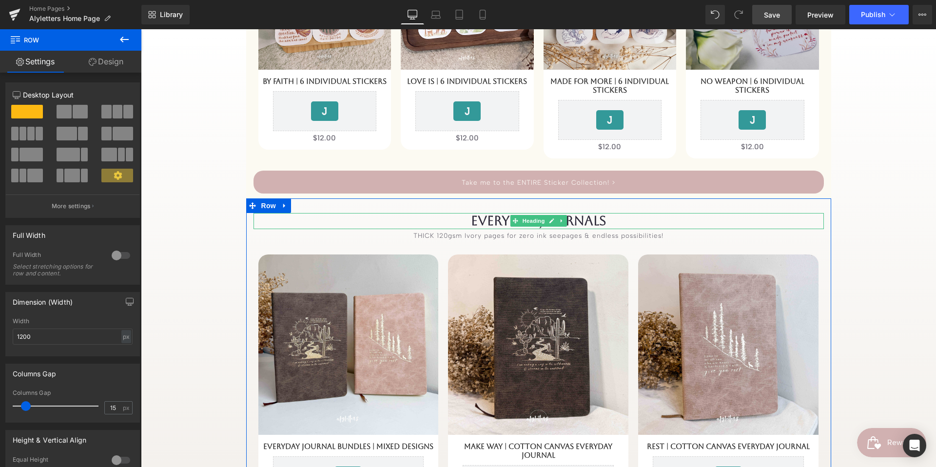
click at [474, 221] on h1 "Everyday Journals" at bounding box center [539, 221] width 571 height 16
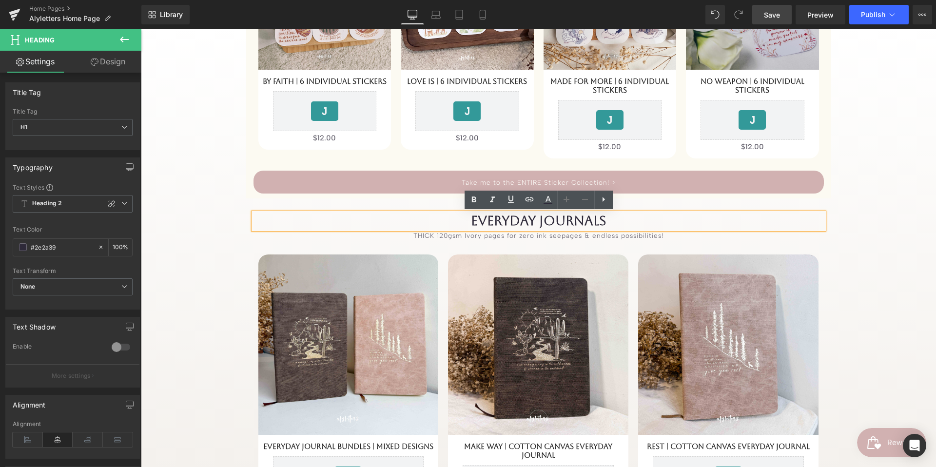
click at [472, 220] on h1 "Everyday Journals" at bounding box center [539, 221] width 571 height 16
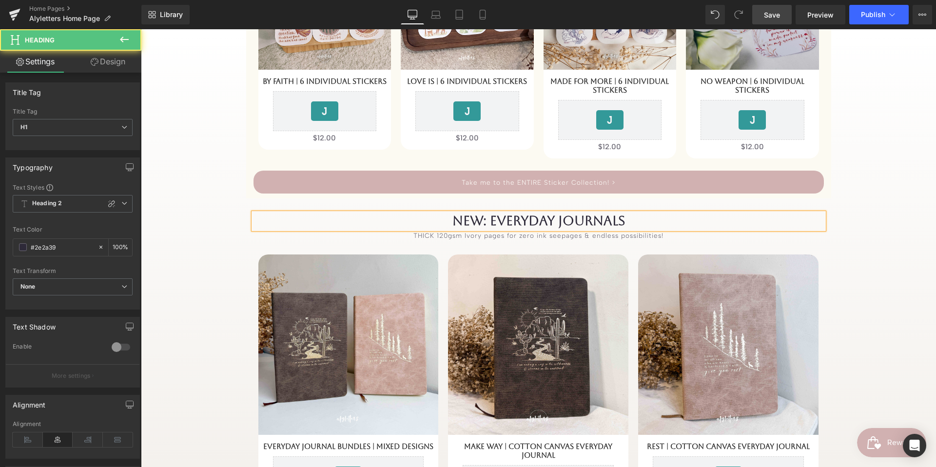
click at [628, 220] on h1 "NEW: Everyday Journals" at bounding box center [539, 221] width 571 height 16
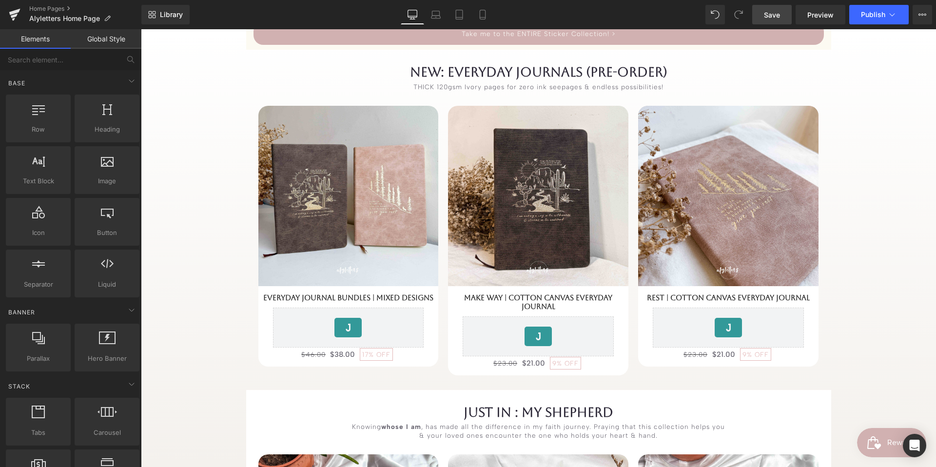
scroll to position [592, 0]
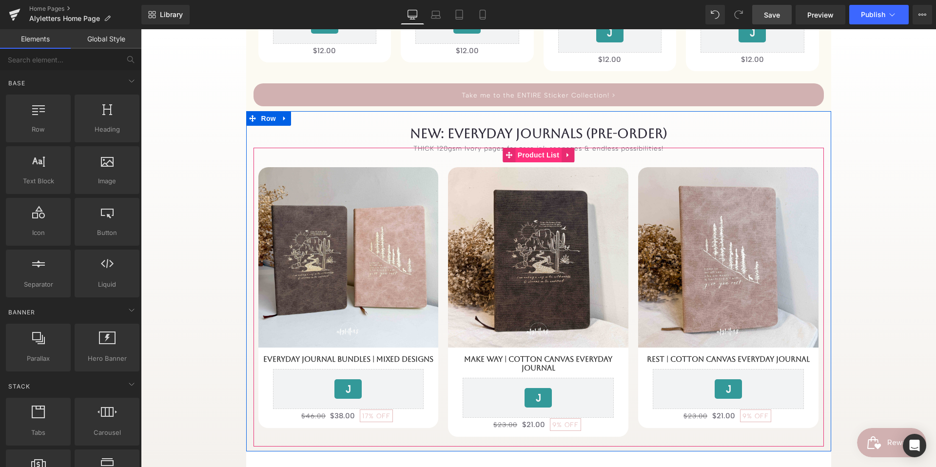
click at [531, 151] on span "Product List" at bounding box center [538, 155] width 46 height 15
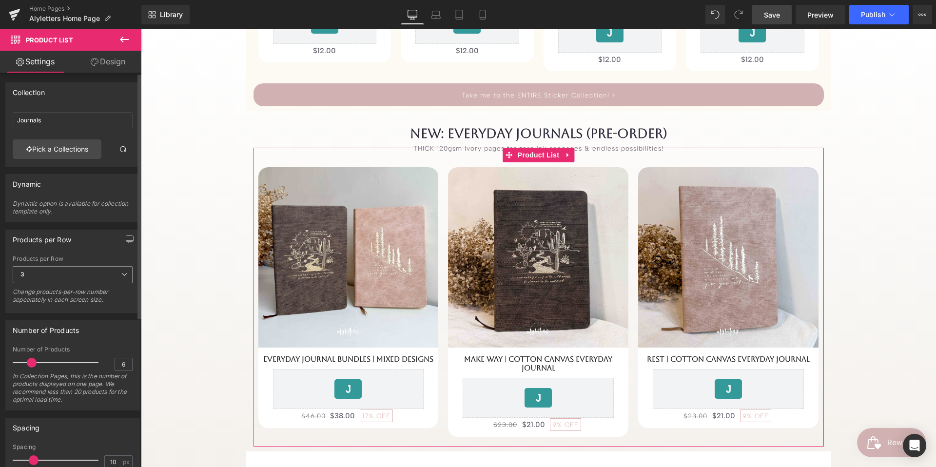
click at [56, 274] on span "3" at bounding box center [73, 274] width 120 height 17
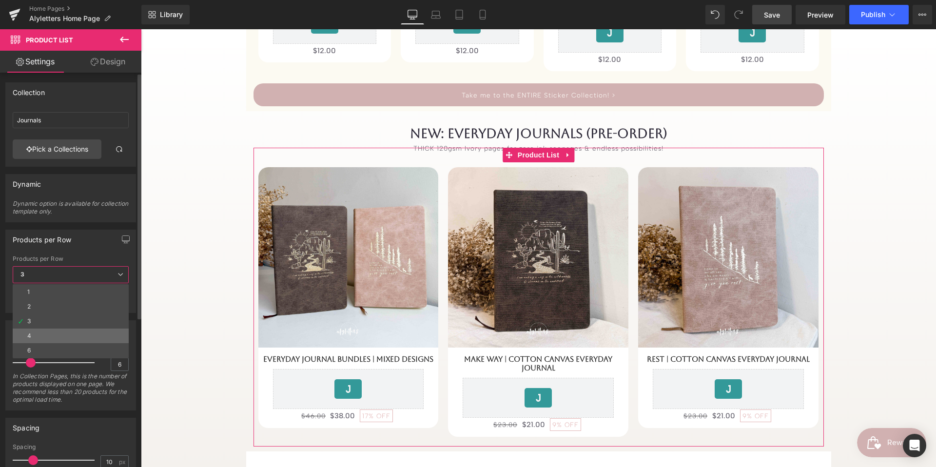
click at [40, 333] on li "4" at bounding box center [71, 336] width 116 height 15
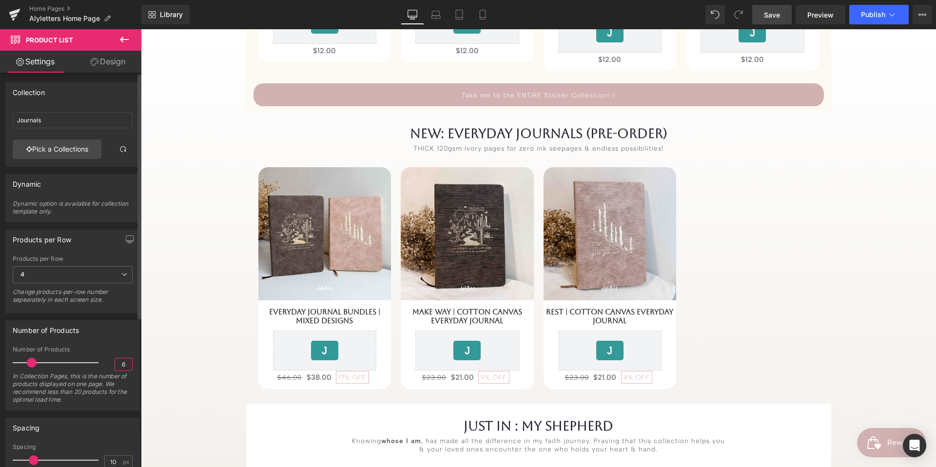
click at [123, 339] on input "6" at bounding box center [123, 364] width 17 height 12
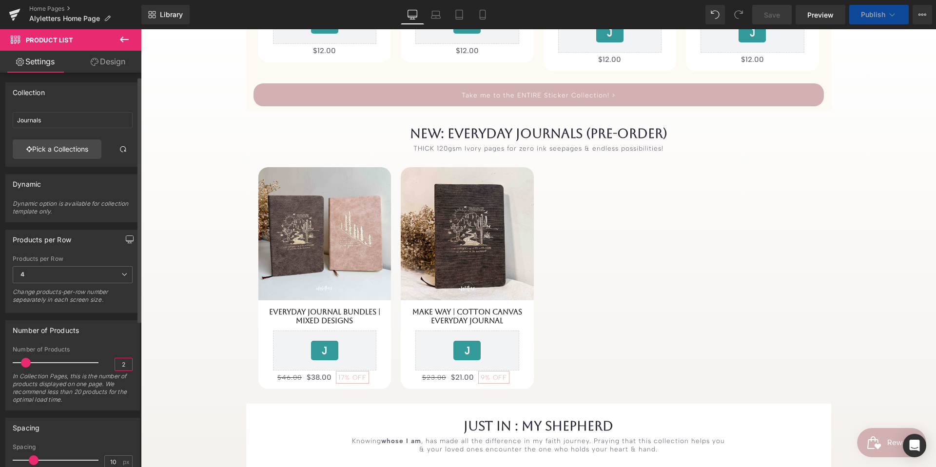
scroll to position [6, 0]
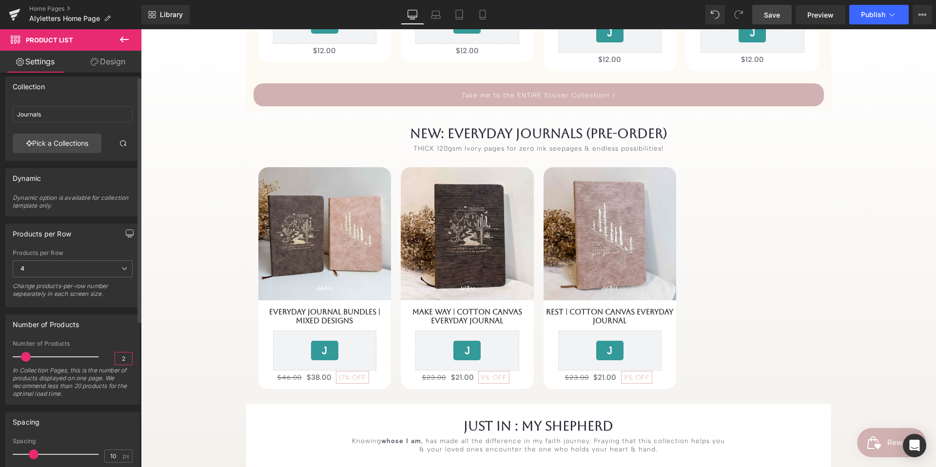
type input "2"
click at [126, 236] on icon "button" at bounding box center [130, 234] width 8 height 8
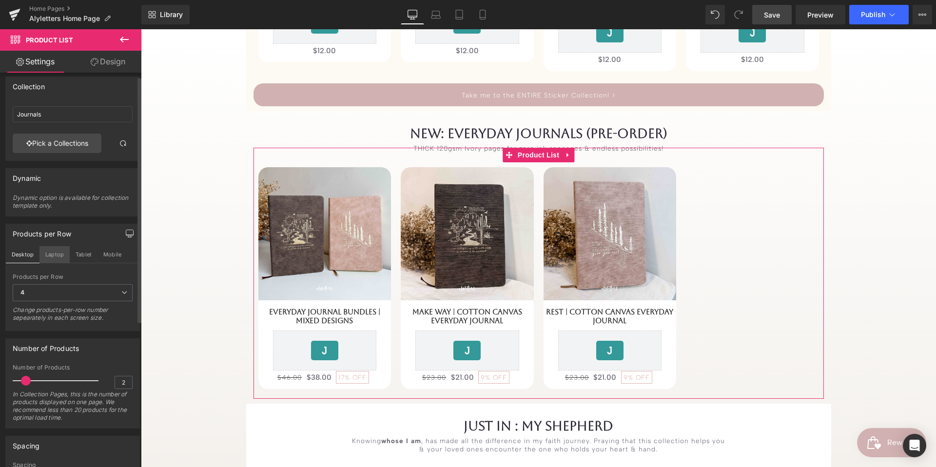
click at [62, 252] on button "Laptop" at bounding box center [55, 254] width 30 height 17
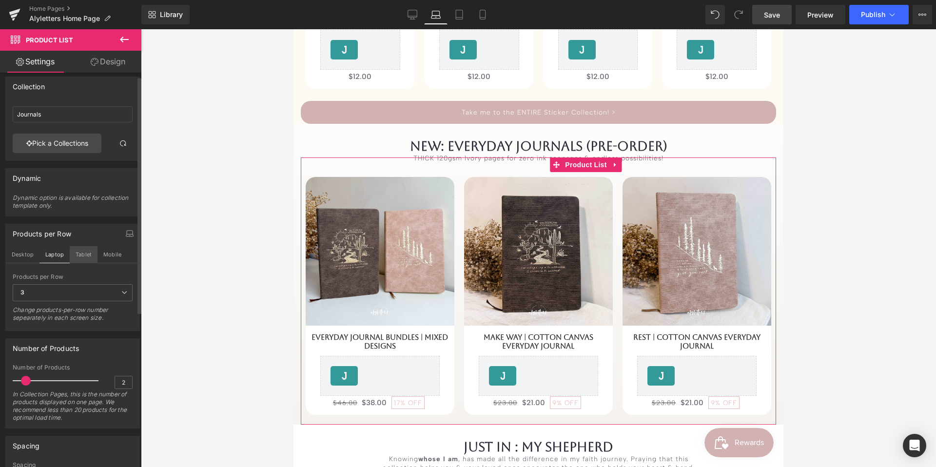
scroll to position [515, 0]
click at [68, 296] on span "3" at bounding box center [73, 292] width 120 height 17
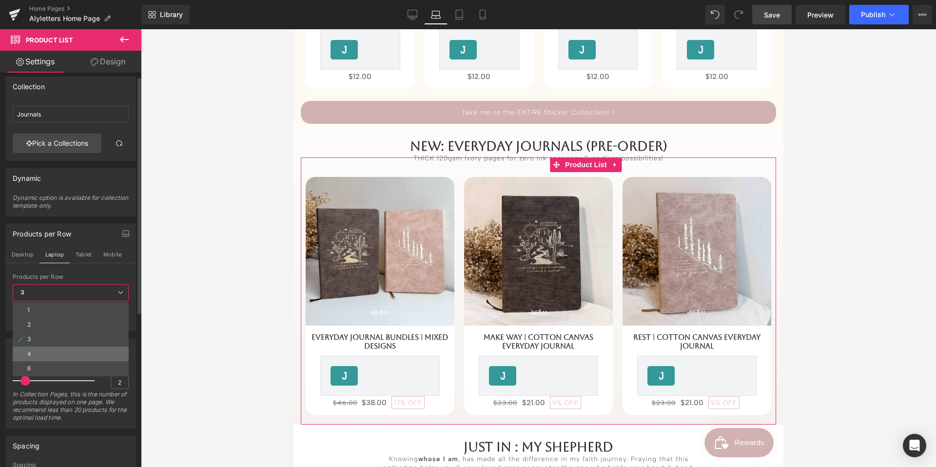
drag, startPoint x: 43, startPoint y: 356, endPoint x: 86, endPoint y: 253, distance: 111.2
click at [43, 339] on li "4" at bounding box center [71, 354] width 116 height 15
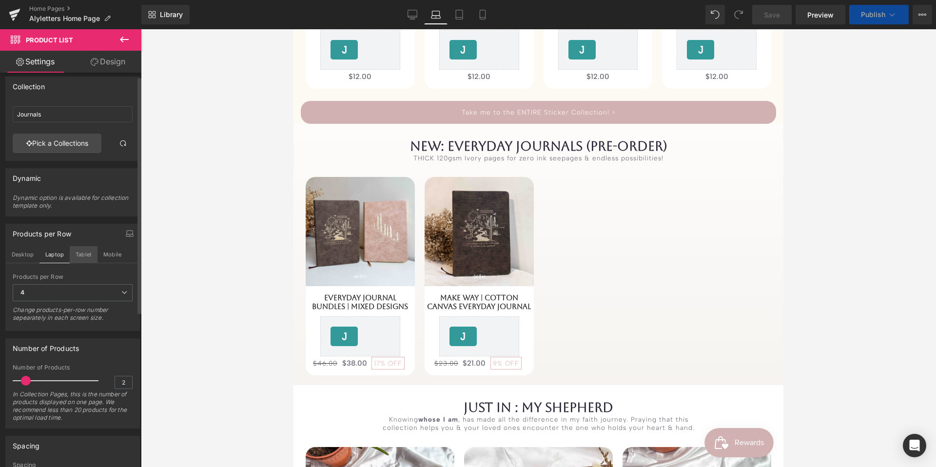
click at [86, 253] on button "Tablet" at bounding box center [84, 254] width 28 height 17
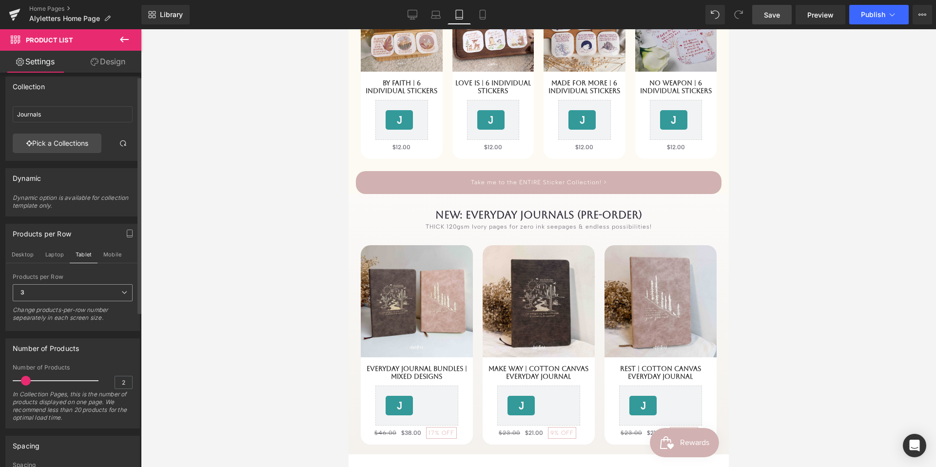
scroll to position [479, 0]
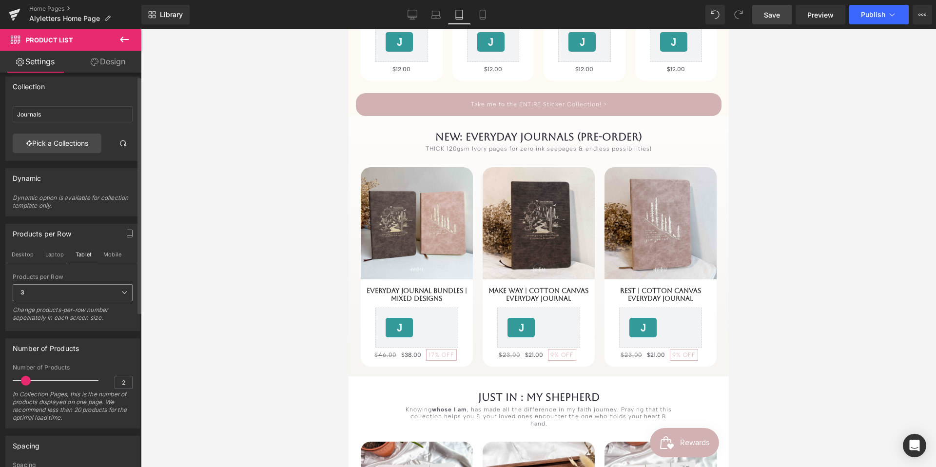
click at [85, 294] on span "3" at bounding box center [73, 292] width 120 height 17
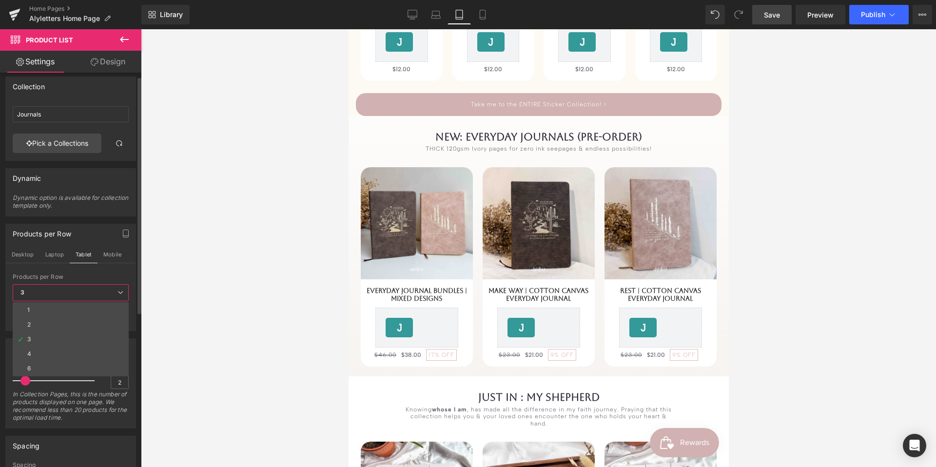
drag, startPoint x: 48, startPoint y: 349, endPoint x: 100, endPoint y: 272, distance: 92.7
click at [48, 339] on li "4" at bounding box center [71, 354] width 116 height 15
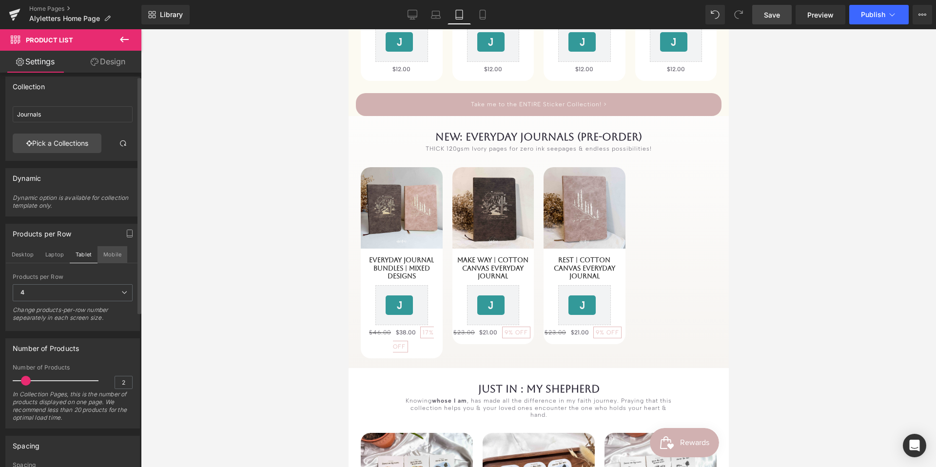
click at [114, 253] on button "Mobile" at bounding box center [113, 254] width 30 height 17
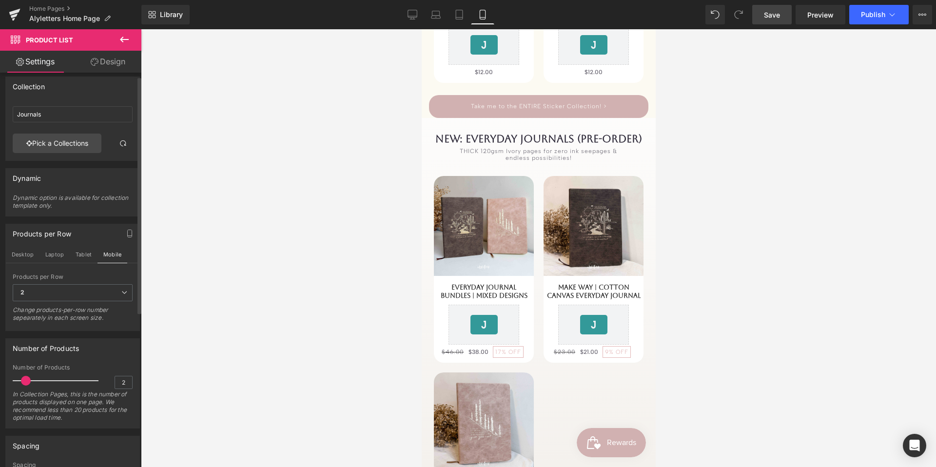
scroll to position [620, 0]
click at [702, 18] on span "Save" at bounding box center [772, 15] width 16 height 10
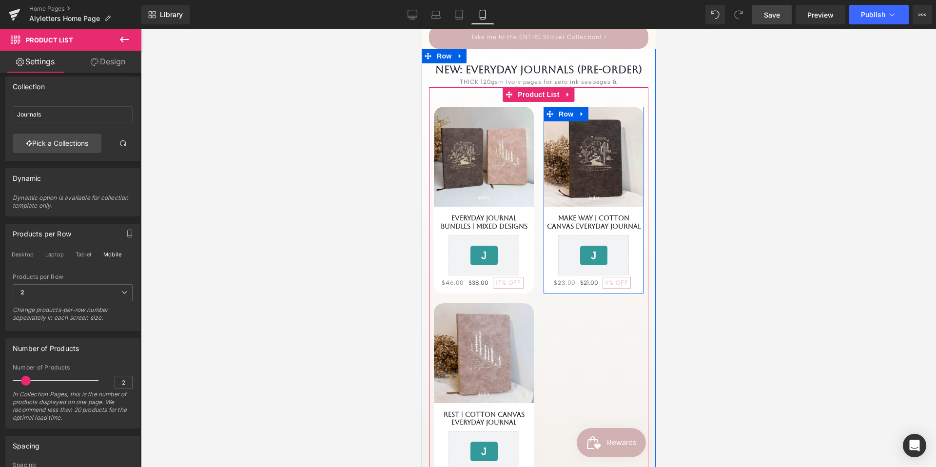
scroll to position [698, 0]
